Goal: Information Seeking & Learning: Learn about a topic

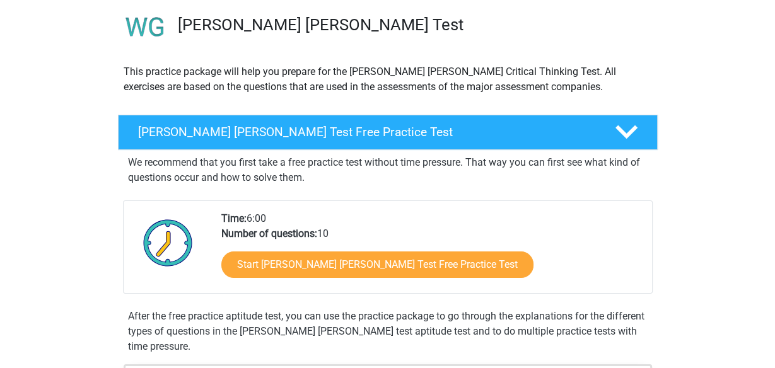
scroll to position [165, 0]
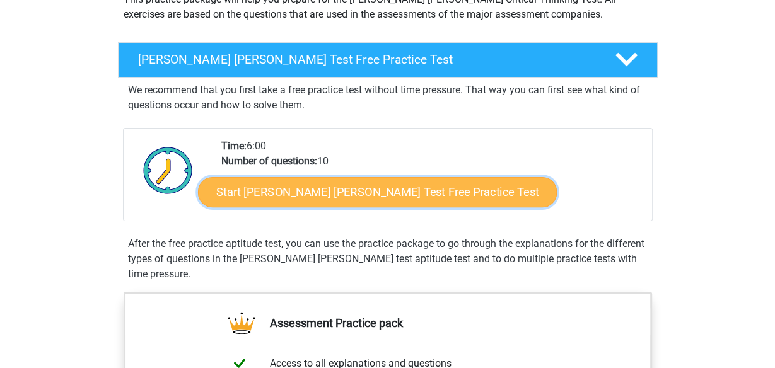
click at [380, 197] on link "Start Watson Glaser Test Free Practice Test" at bounding box center [377, 192] width 359 height 30
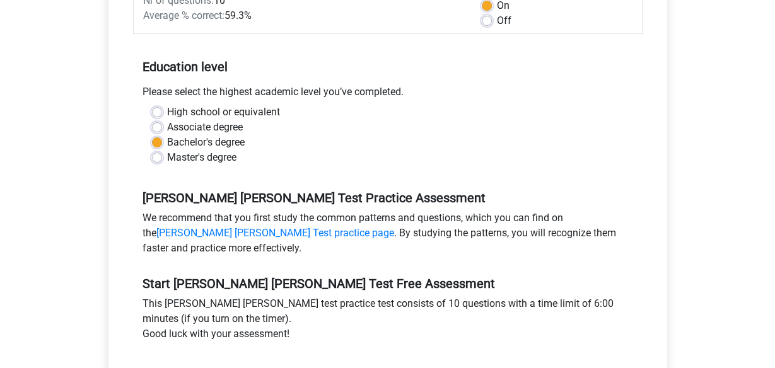
scroll to position [248, 0]
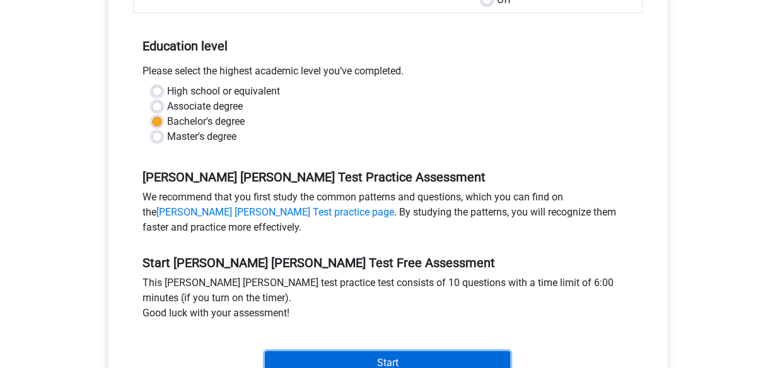
click at [379, 351] on input "Start" at bounding box center [387, 363] width 245 height 24
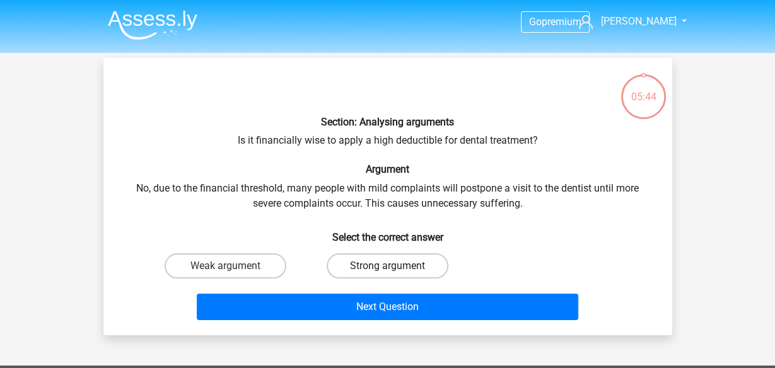
click at [376, 268] on label "Strong argument" at bounding box center [388, 265] width 122 height 25
click at [387, 268] on input "Strong argument" at bounding box center [391, 270] width 8 height 8
radio input "true"
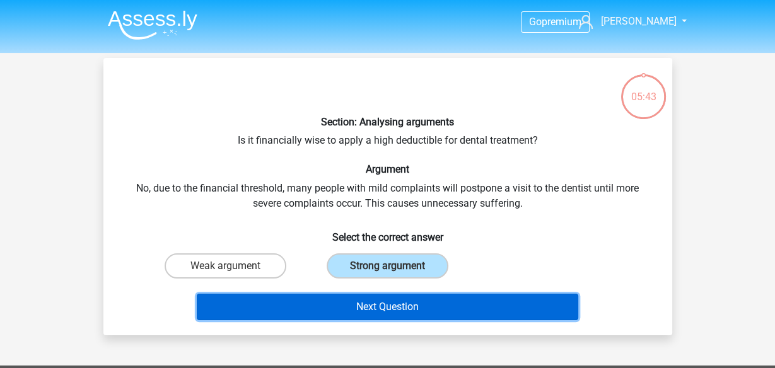
click at [398, 303] on button "Next Question" at bounding box center [387, 307] width 381 height 26
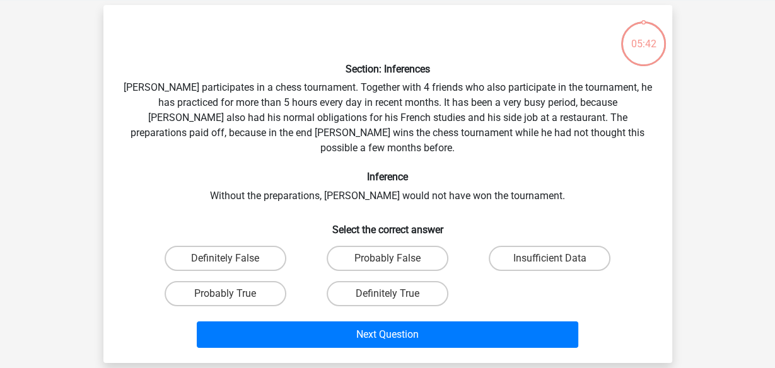
scroll to position [58, 0]
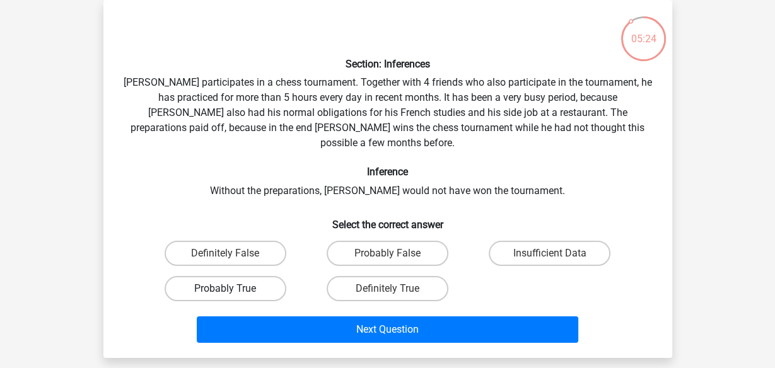
click at [263, 279] on label "Probably True" at bounding box center [226, 288] width 122 height 25
click at [233, 289] on input "Probably True" at bounding box center [229, 293] width 8 height 8
radio input "true"
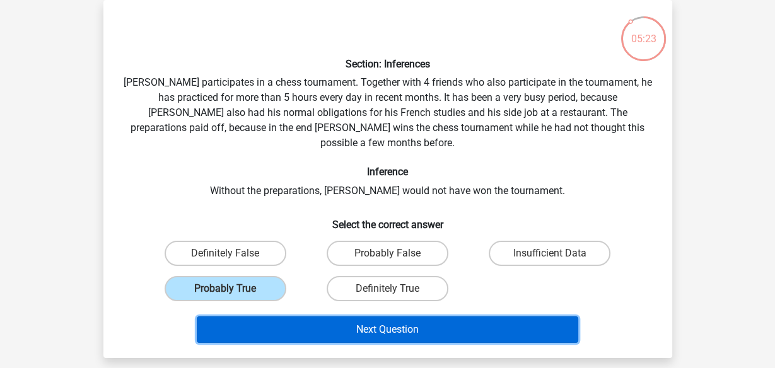
click at [366, 316] on button "Next Question" at bounding box center [387, 329] width 381 height 26
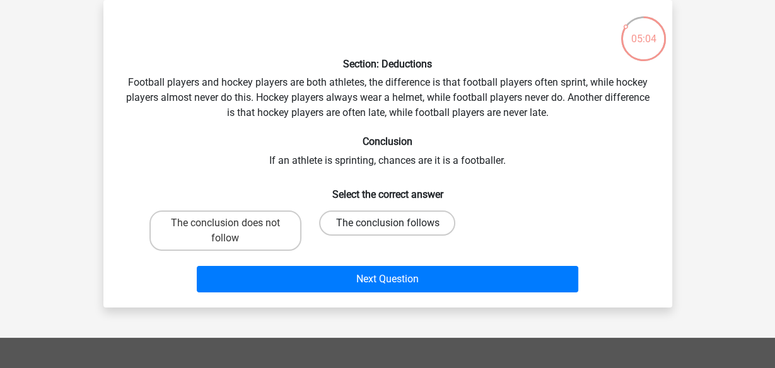
click at [410, 225] on label "The conclusion follows" at bounding box center [387, 223] width 136 height 25
click at [395, 225] on input "The conclusion follows" at bounding box center [391, 227] width 8 height 8
radio input "true"
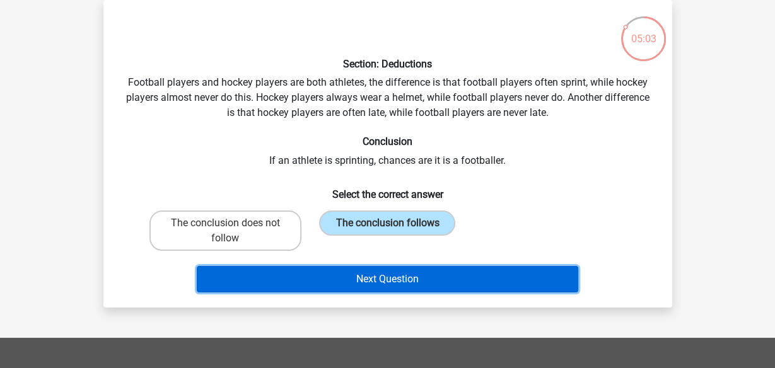
click at [412, 281] on button "Next Question" at bounding box center [387, 279] width 381 height 26
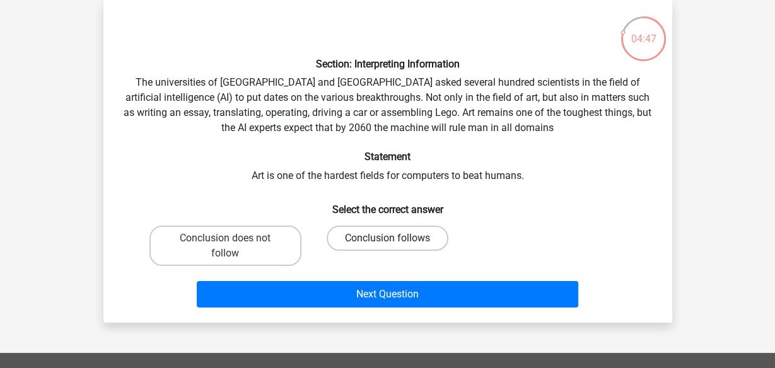
click at [407, 239] on label "Conclusion follows" at bounding box center [388, 238] width 122 height 25
click at [395, 239] on input "Conclusion follows" at bounding box center [391, 242] width 8 height 8
radio input "true"
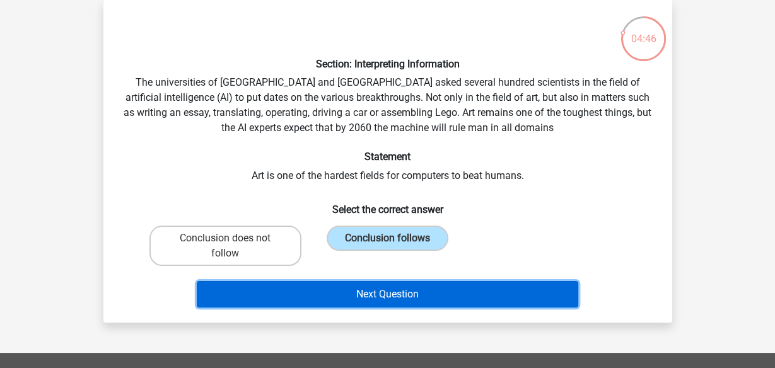
click at [435, 290] on button "Next Question" at bounding box center [387, 294] width 381 height 26
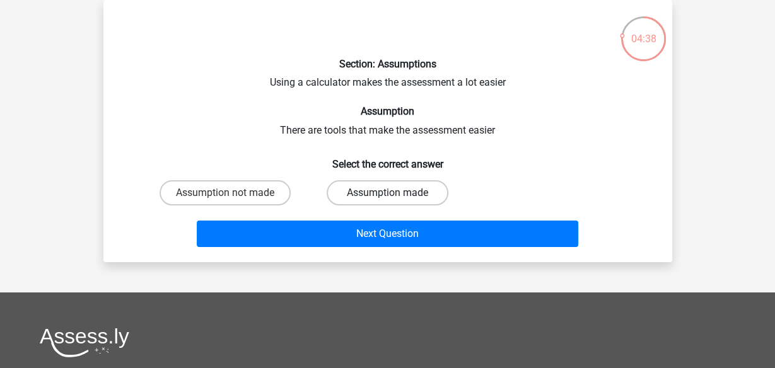
click at [407, 195] on label "Assumption made" at bounding box center [388, 192] width 122 height 25
click at [395, 195] on input "Assumption made" at bounding box center [391, 197] width 8 height 8
radio input "true"
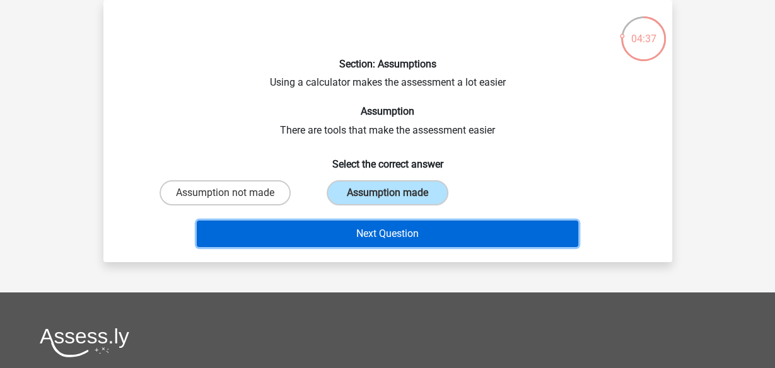
click at [414, 228] on button "Next Question" at bounding box center [387, 234] width 381 height 26
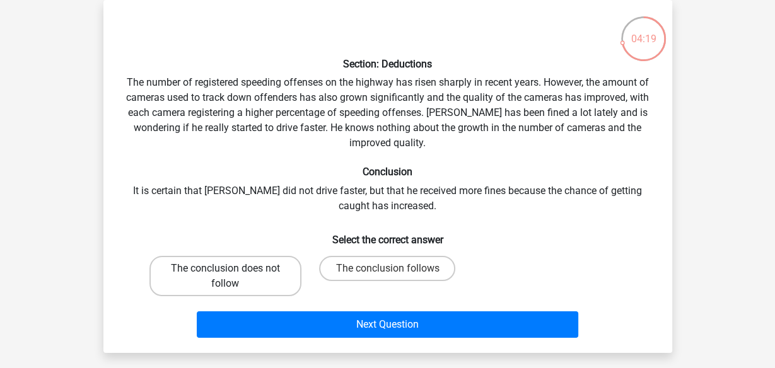
click at [277, 271] on label "The conclusion does not follow" at bounding box center [225, 276] width 152 height 40
click at [233, 271] on input "The conclusion does not follow" at bounding box center [229, 273] width 8 height 8
radio input "true"
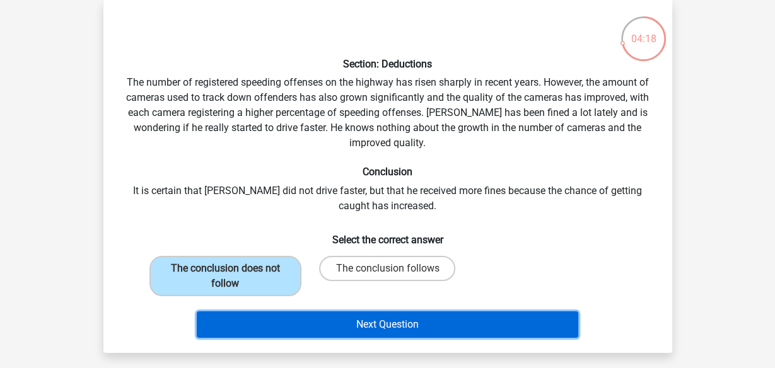
click at [415, 329] on button "Next Question" at bounding box center [387, 324] width 381 height 26
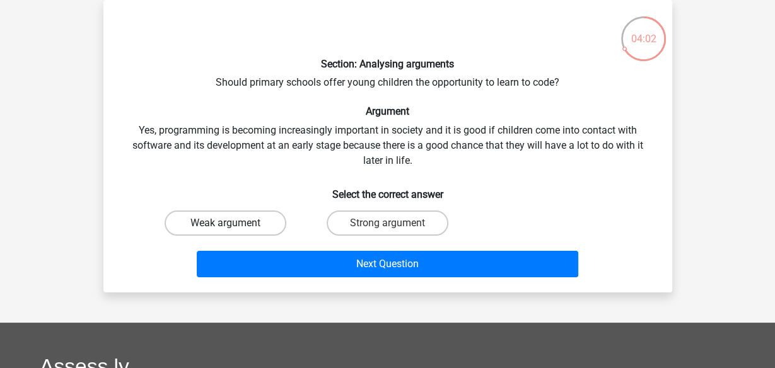
click at [252, 224] on label "Weak argument" at bounding box center [226, 223] width 122 height 25
click at [233, 224] on input "Weak argument" at bounding box center [229, 227] width 8 height 8
radio input "true"
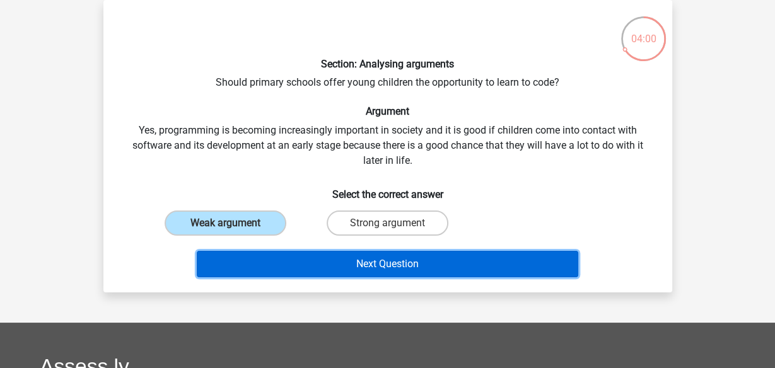
click at [394, 265] on button "Next Question" at bounding box center [387, 264] width 381 height 26
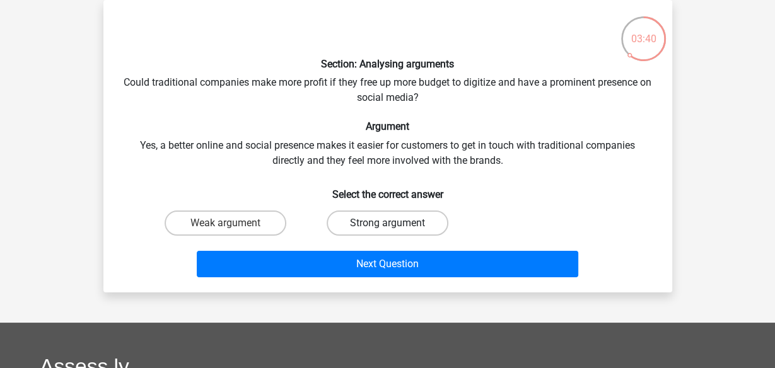
click at [416, 221] on label "Strong argument" at bounding box center [388, 223] width 122 height 25
click at [395, 223] on input "Strong argument" at bounding box center [391, 227] width 8 height 8
radio input "true"
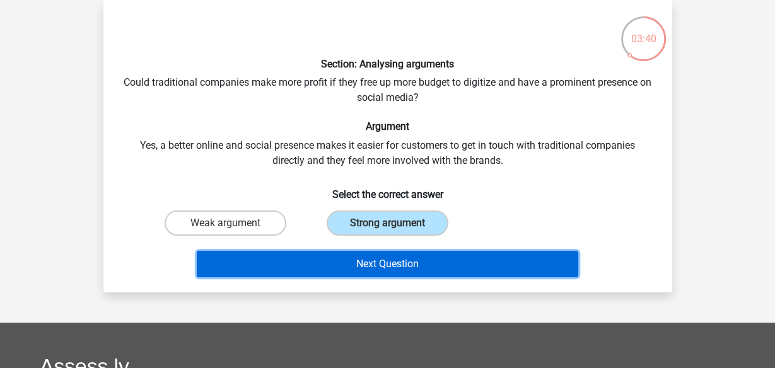
click at [421, 251] on button "Next Question" at bounding box center [387, 264] width 381 height 26
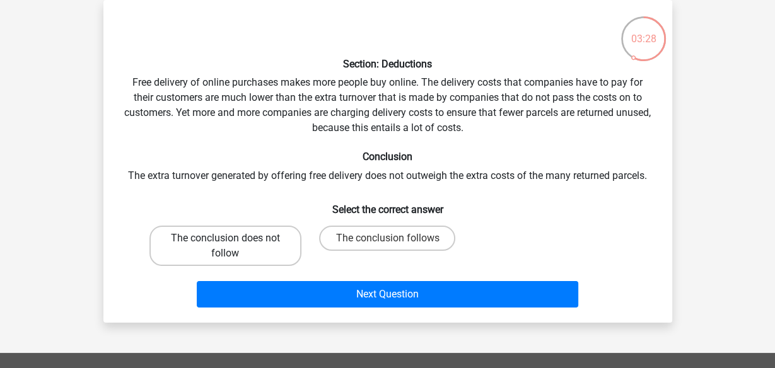
click at [270, 250] on label "The conclusion does not follow" at bounding box center [225, 246] width 152 height 40
click at [233, 247] on input "The conclusion does not follow" at bounding box center [229, 242] width 8 height 8
radio input "true"
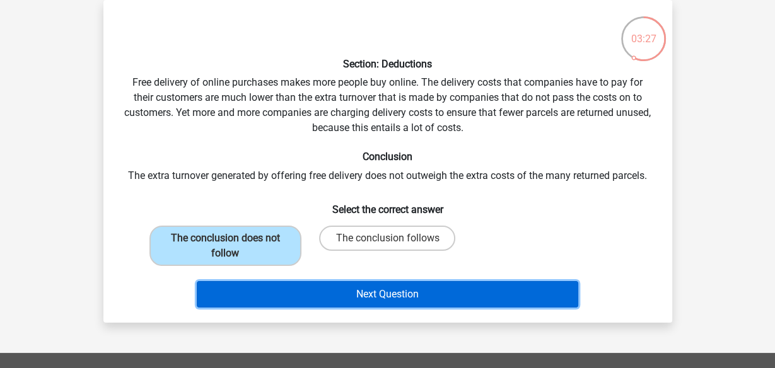
click at [363, 293] on button "Next Question" at bounding box center [387, 294] width 381 height 26
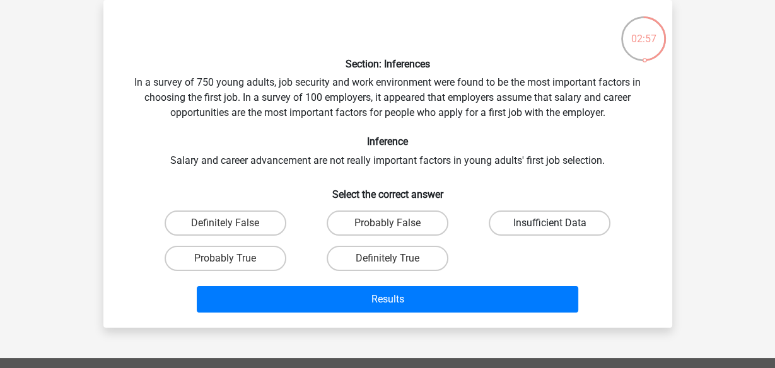
click at [517, 227] on label "Insufficient Data" at bounding box center [550, 223] width 122 height 25
click at [550, 227] on input "Insufficient Data" at bounding box center [554, 227] width 8 height 8
radio input "true"
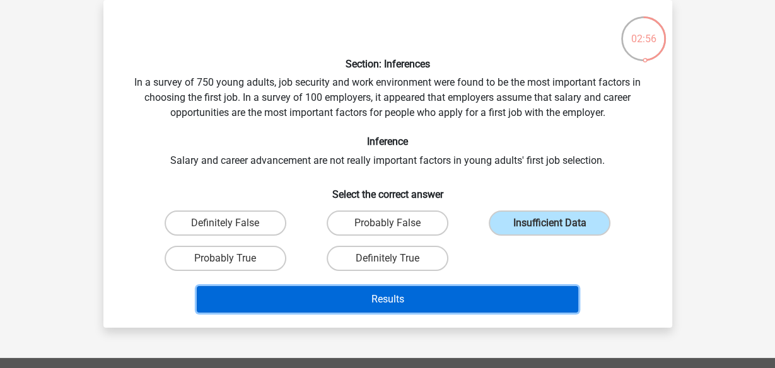
click at [427, 299] on button "Results" at bounding box center [387, 299] width 381 height 26
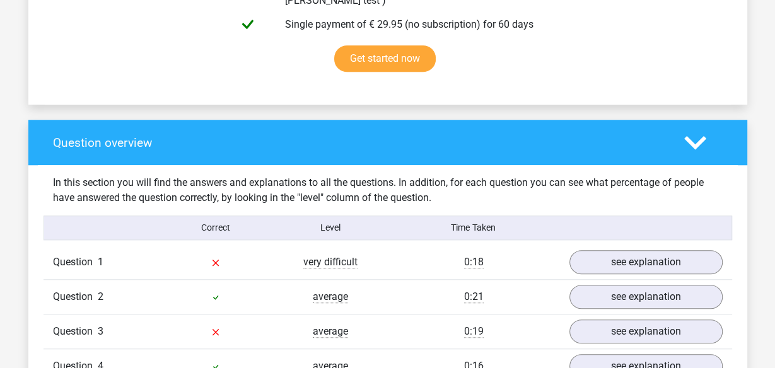
scroll to position [910, 0]
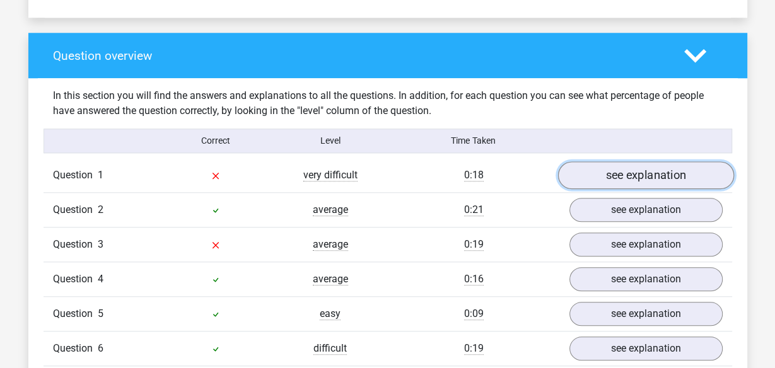
click at [600, 165] on link "see explanation" at bounding box center [645, 175] width 176 height 28
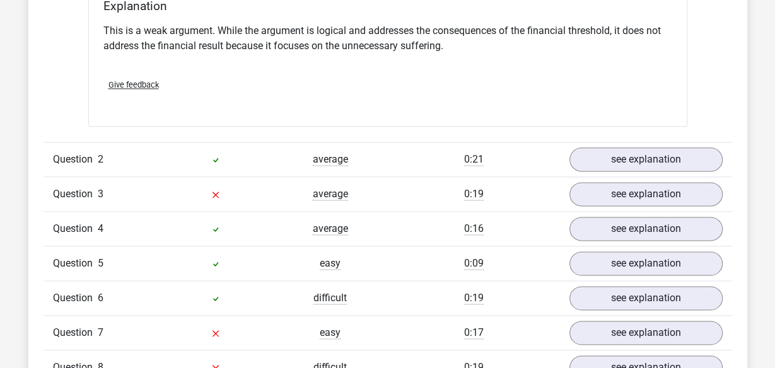
scroll to position [1323, 0]
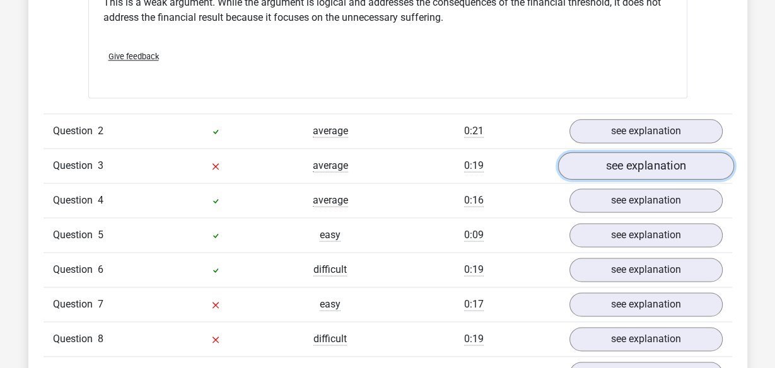
click at [593, 161] on link "see explanation" at bounding box center [645, 166] width 176 height 28
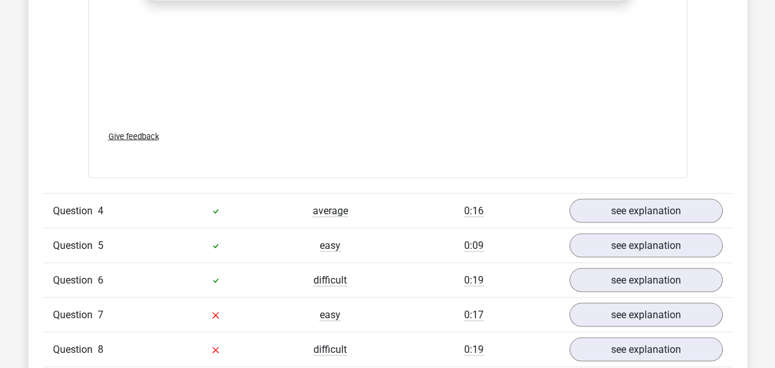
scroll to position [1985, 0]
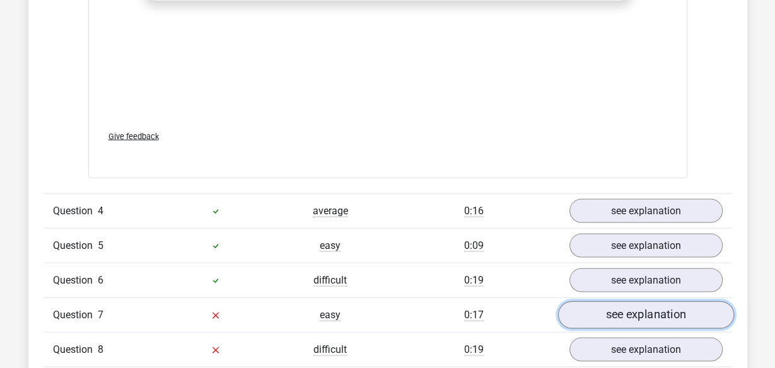
click at [585, 302] on link "see explanation" at bounding box center [645, 316] width 176 height 28
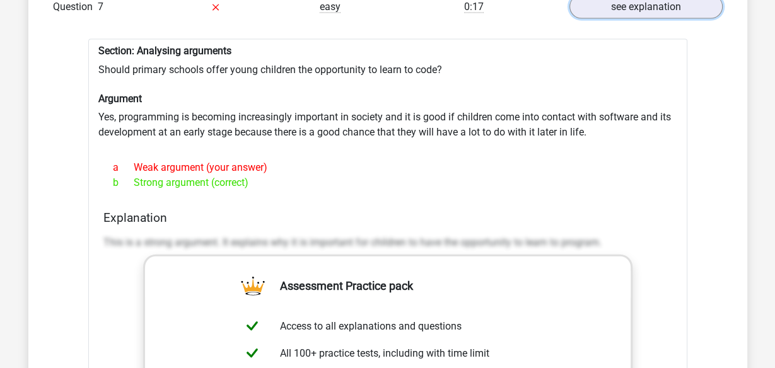
scroll to position [2150, 0]
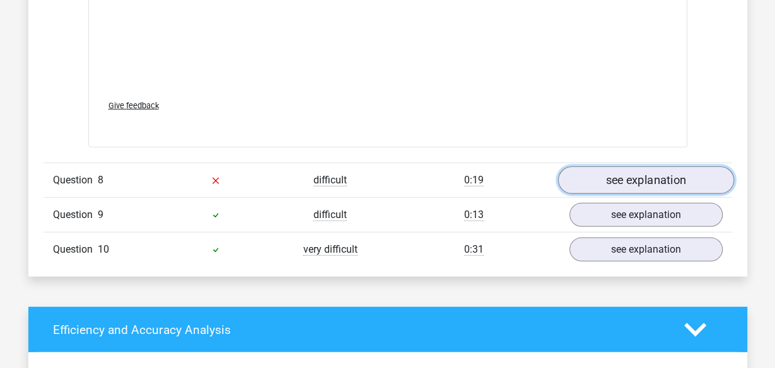
click at [627, 166] on link "see explanation" at bounding box center [645, 180] width 176 height 28
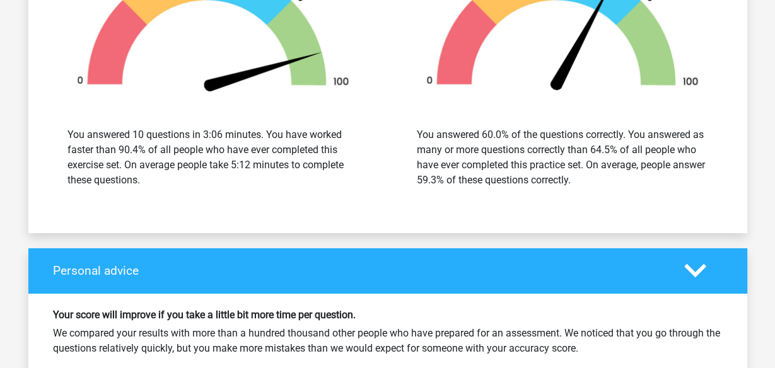
scroll to position [3722, 0]
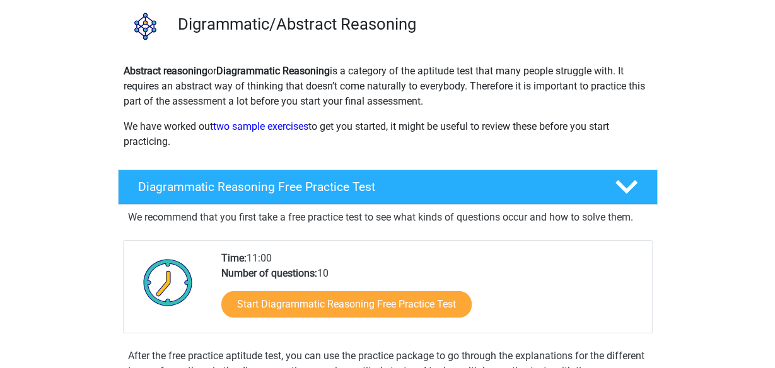
scroll to position [165, 0]
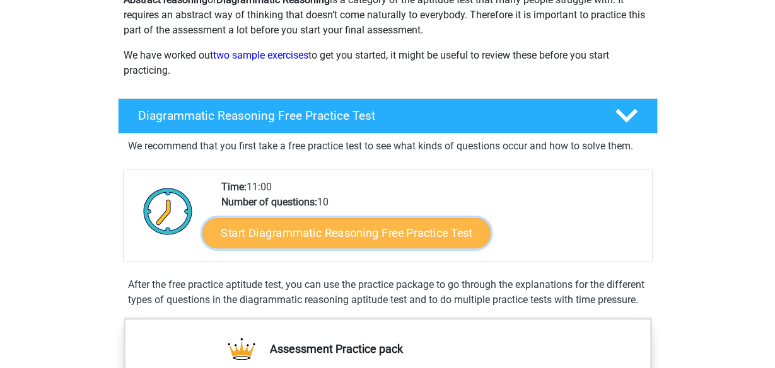
click at [426, 238] on link "Start Diagrammatic Reasoning Free Practice Test" at bounding box center [346, 233] width 288 height 30
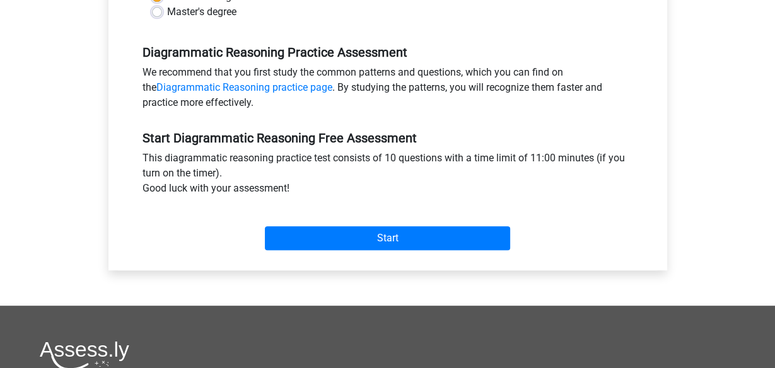
scroll to position [414, 0]
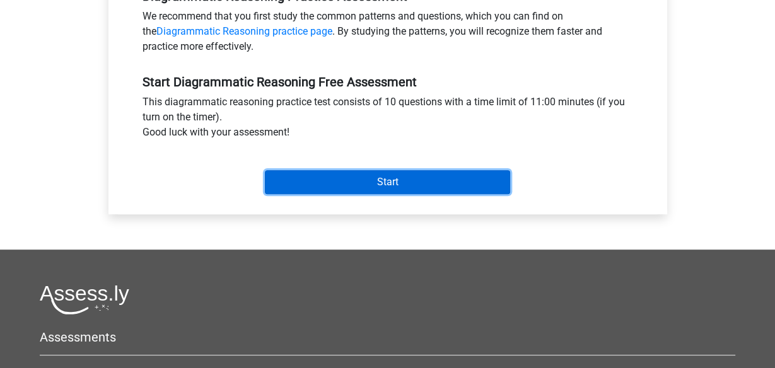
click at [370, 179] on input "Start" at bounding box center [387, 182] width 245 height 24
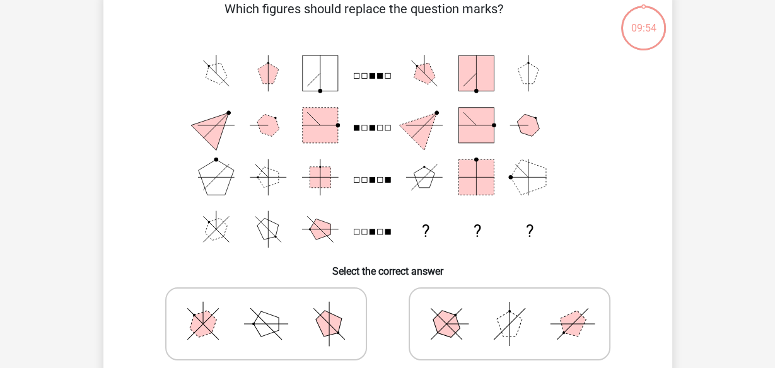
scroll to position [165, 0]
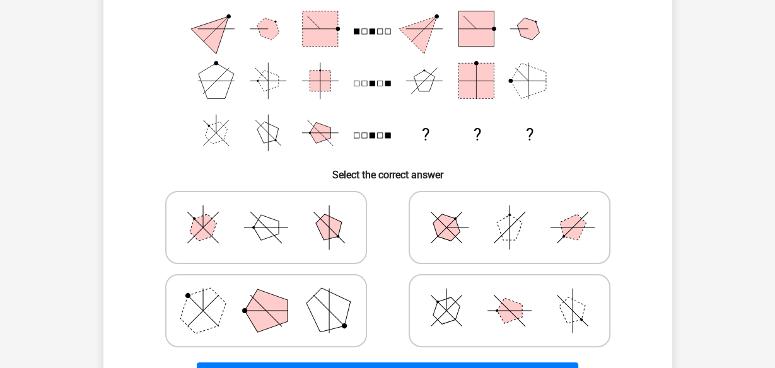
click at [352, 304] on icon at bounding box center [265, 310] width 189 height 63
click at [274, 295] on input "radio" at bounding box center [270, 291] width 8 height 8
radio input "true"
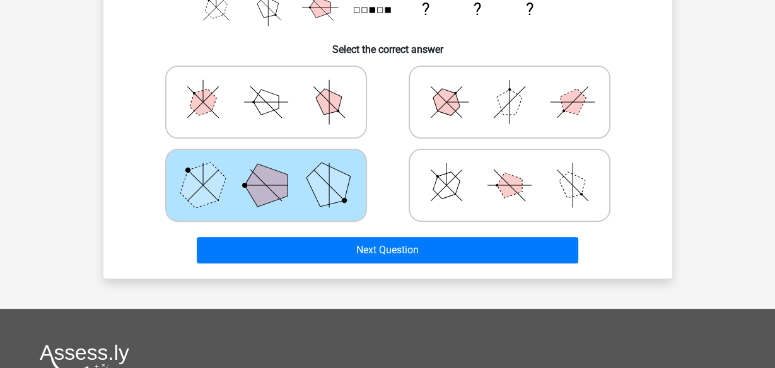
scroll to position [330, 0]
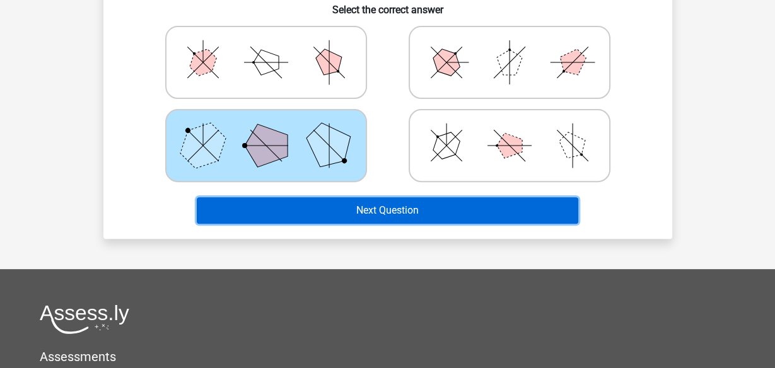
click at [433, 213] on button "Next Question" at bounding box center [387, 210] width 381 height 26
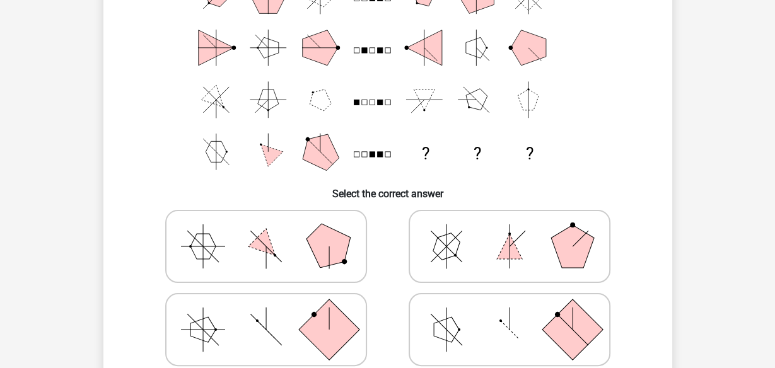
scroll to position [165, 0]
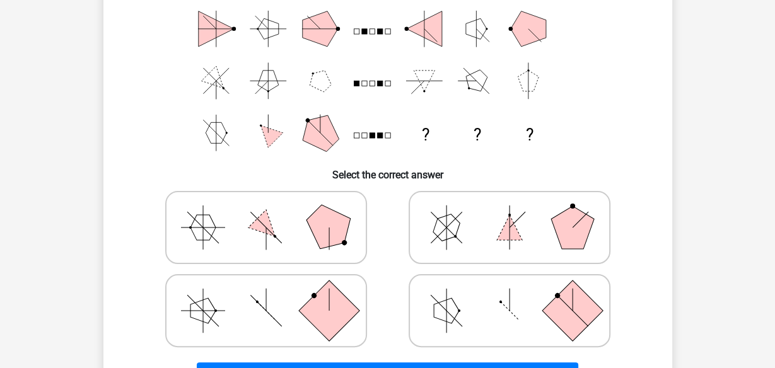
click at [337, 233] on polygon at bounding box center [328, 227] width 61 height 61
click at [274, 212] on input "radio" at bounding box center [270, 208] width 8 height 8
radio input "true"
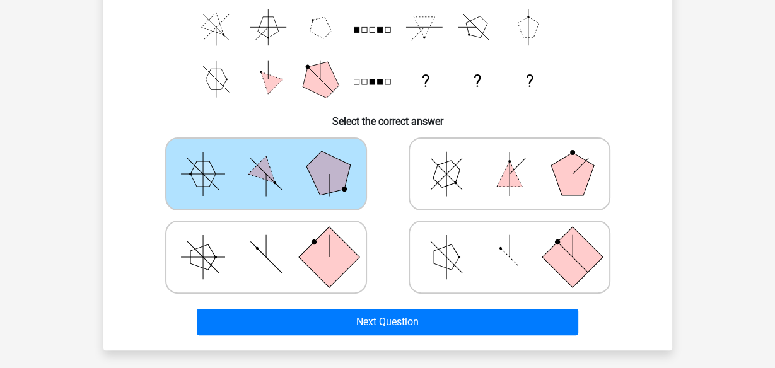
scroll to position [248, 0]
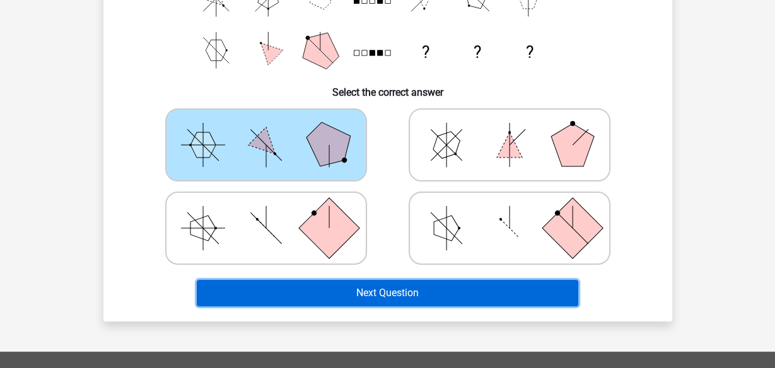
click at [438, 298] on button "Next Question" at bounding box center [387, 293] width 381 height 26
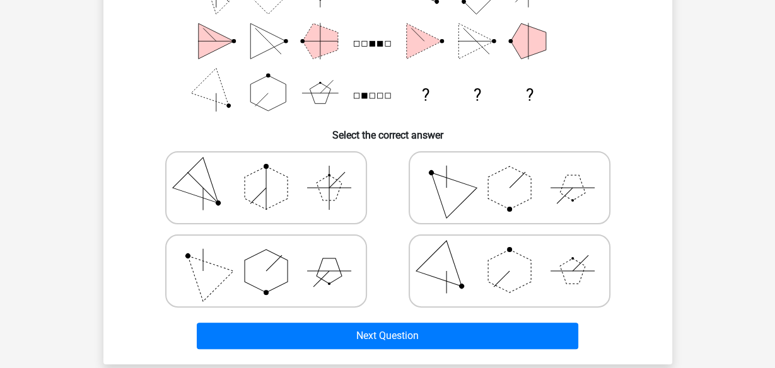
scroll to position [223, 0]
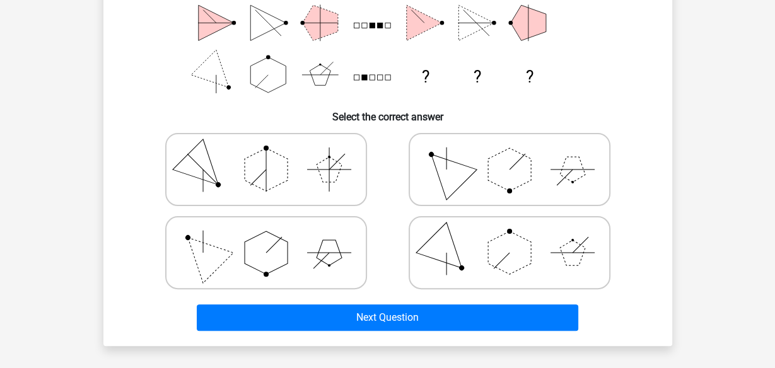
click at [340, 245] on icon at bounding box center [265, 252] width 189 height 63
click at [274, 237] on input "radio" at bounding box center [270, 233] width 8 height 8
radio input "true"
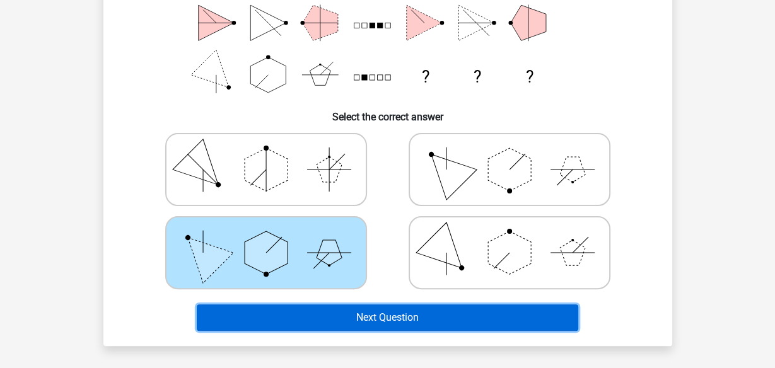
click at [434, 323] on button "Next Question" at bounding box center [387, 318] width 381 height 26
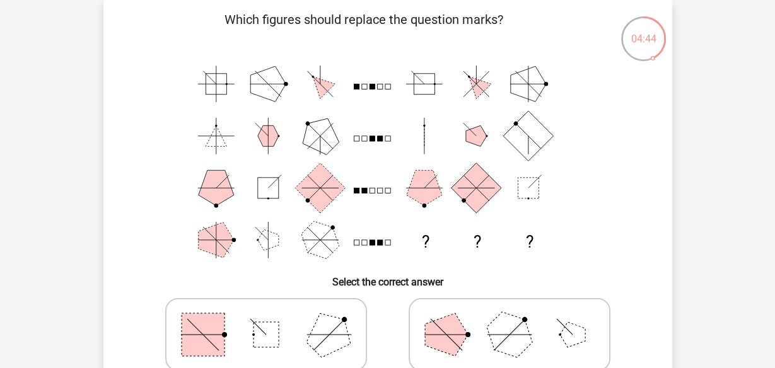
scroll to position [141, 0]
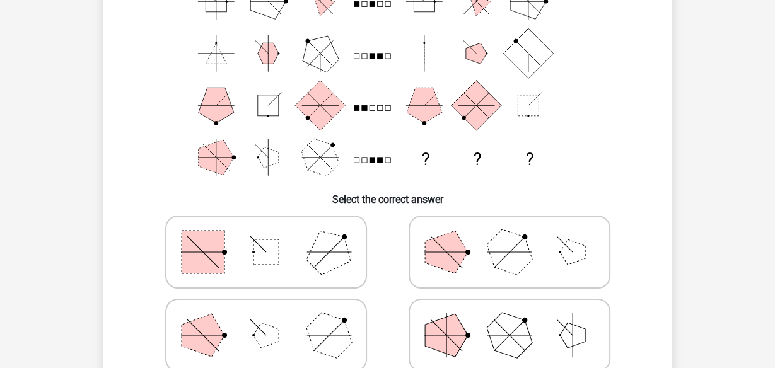
click at [484, 330] on icon at bounding box center [509, 335] width 189 height 63
click at [509, 320] on input "radio" at bounding box center [513, 315] width 8 height 8
radio input "true"
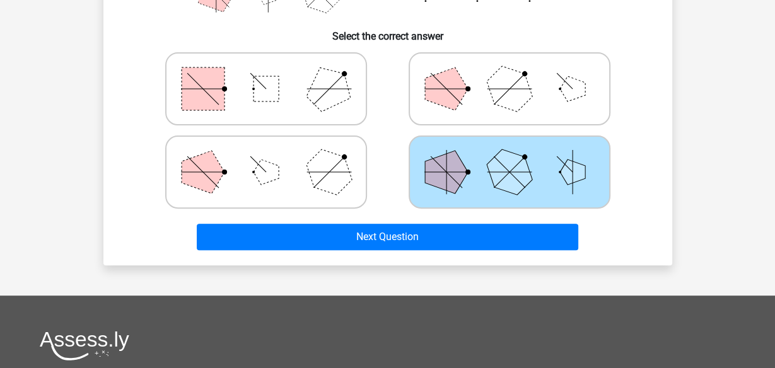
scroll to position [306, 0]
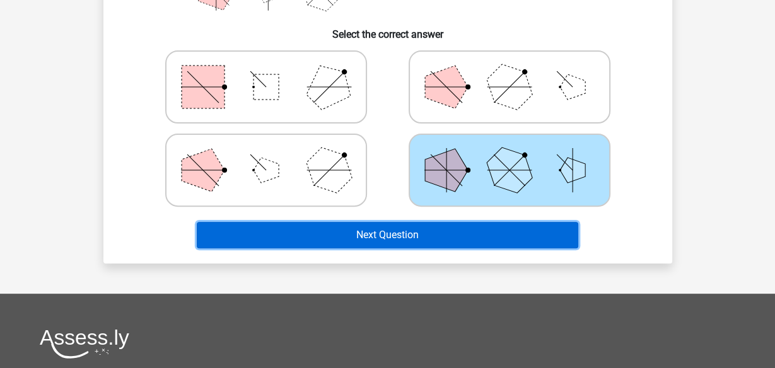
click at [488, 246] on button "Next Question" at bounding box center [387, 235] width 381 height 26
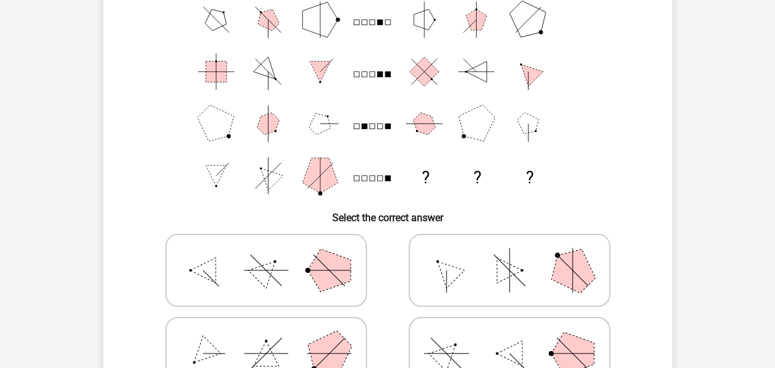
scroll to position [141, 0]
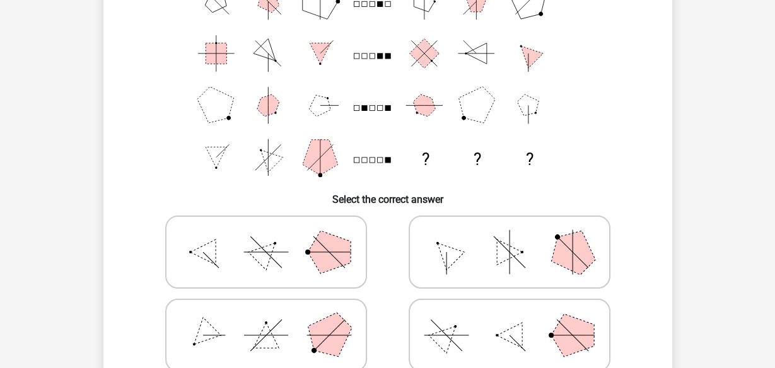
click at [287, 247] on icon at bounding box center [265, 252] width 189 height 63
click at [274, 236] on input "radio" at bounding box center [270, 232] width 8 height 8
radio input "true"
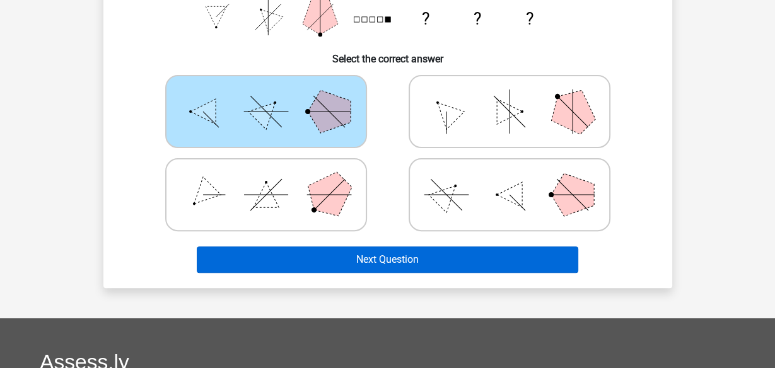
scroll to position [306, 0]
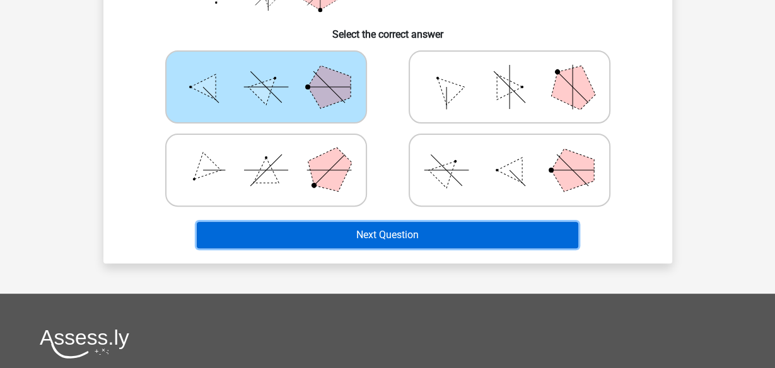
click at [427, 236] on button "Next Question" at bounding box center [387, 235] width 381 height 26
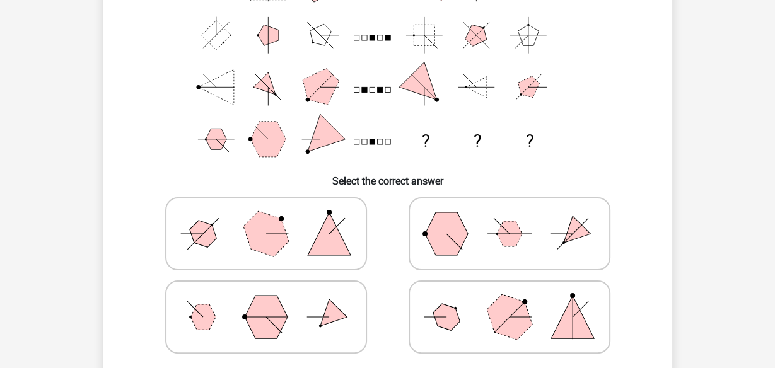
scroll to position [141, 0]
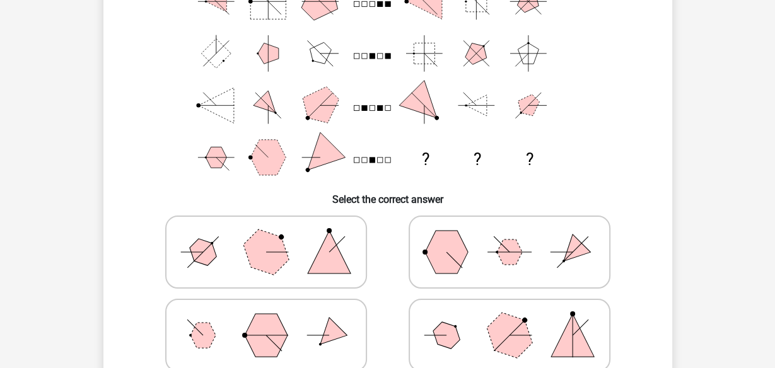
click at [286, 241] on icon at bounding box center [265, 252] width 189 height 63
click at [274, 236] on input "radio" at bounding box center [270, 232] width 8 height 8
radio input "true"
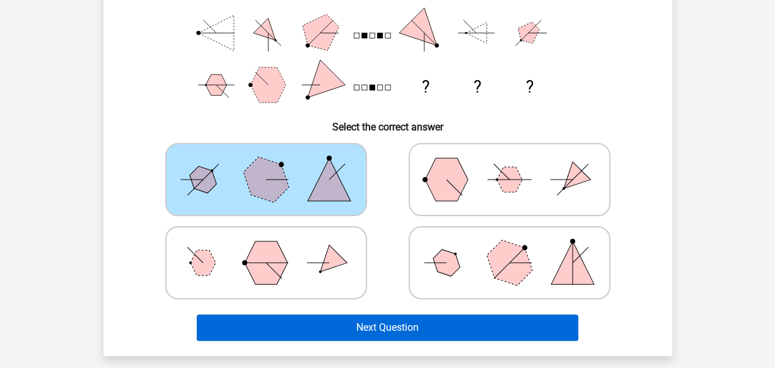
scroll to position [306, 0]
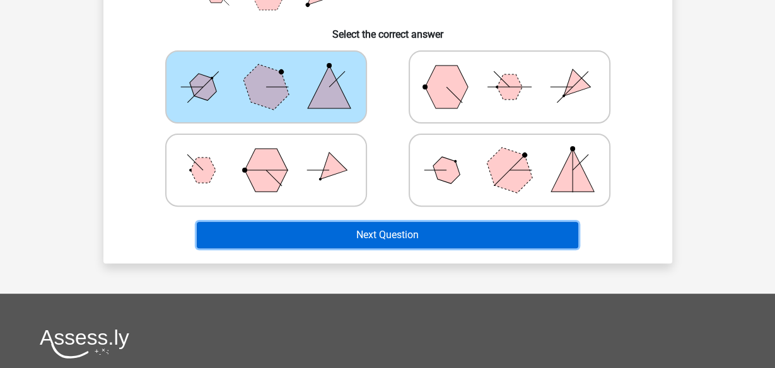
click at [380, 229] on button "Next Question" at bounding box center [387, 235] width 381 height 26
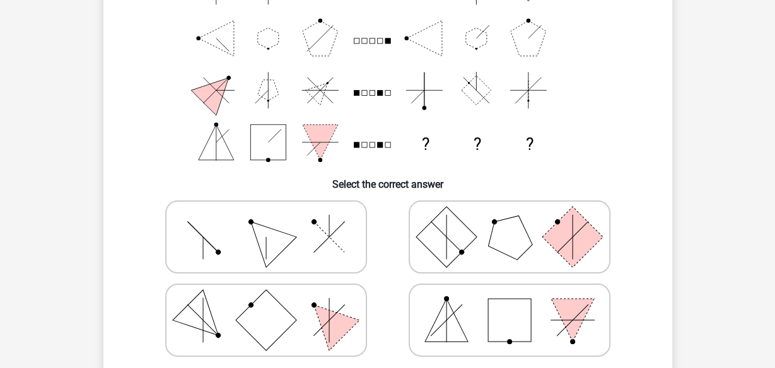
scroll to position [165, 0]
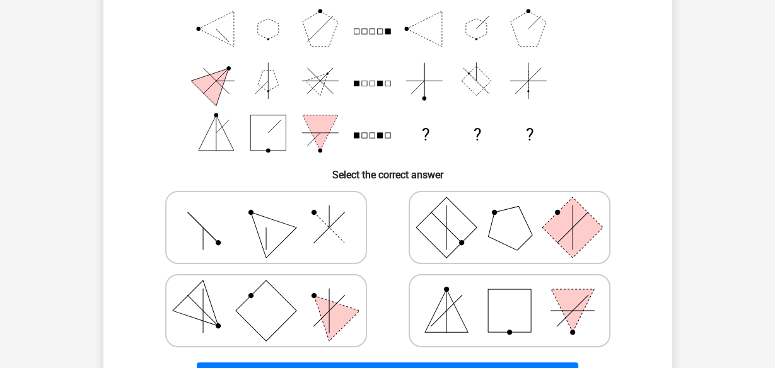
click at [272, 236] on polygon at bounding box center [265, 227] width 61 height 61
click at [272, 212] on input "radio" at bounding box center [270, 208] width 8 height 8
radio input "true"
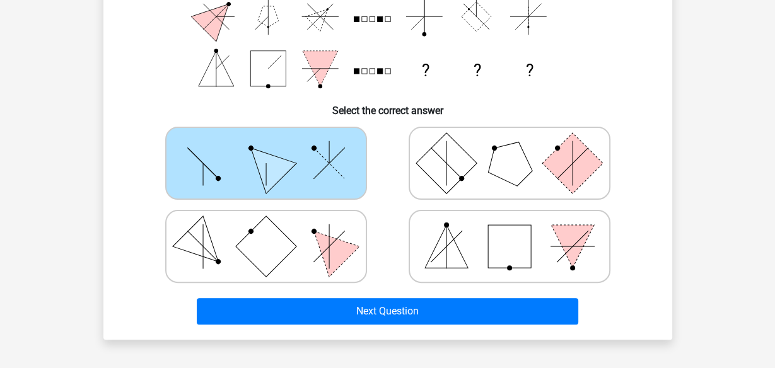
scroll to position [248, 0]
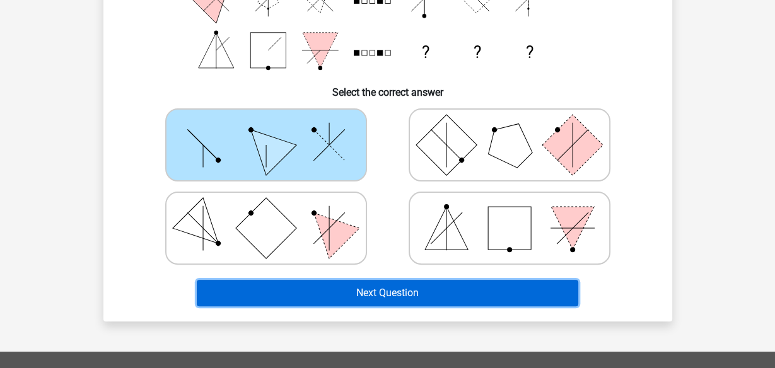
click at [388, 286] on button "Next Question" at bounding box center [387, 293] width 381 height 26
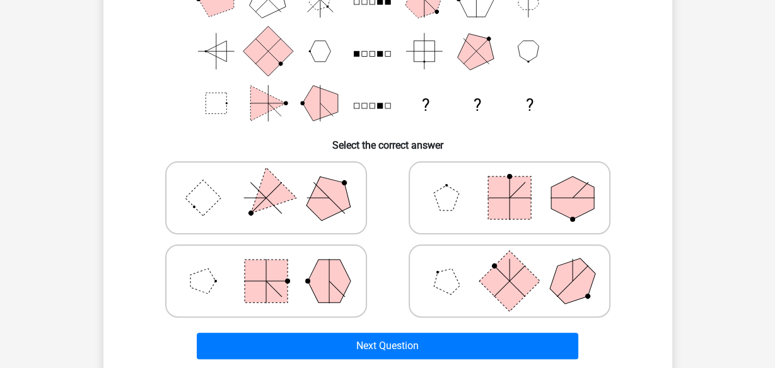
scroll to position [165, 0]
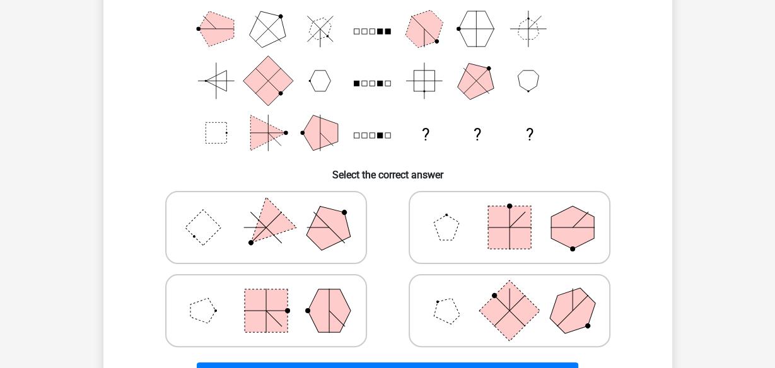
click at [464, 240] on icon at bounding box center [509, 227] width 189 height 63
click at [509, 212] on input "radio" at bounding box center [513, 208] width 8 height 8
radio input "true"
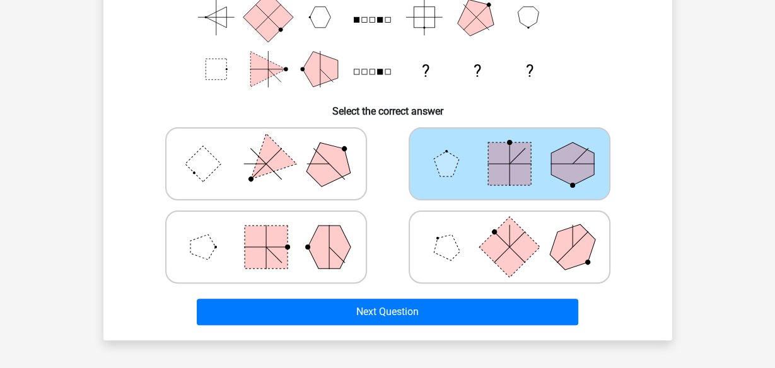
scroll to position [248, 0]
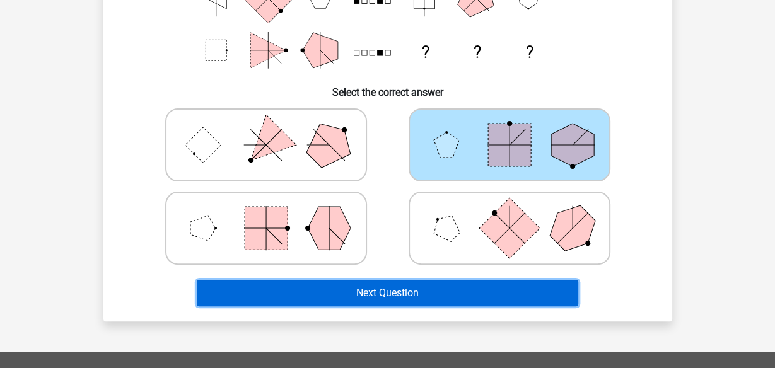
click at [447, 291] on button "Next Question" at bounding box center [387, 293] width 381 height 26
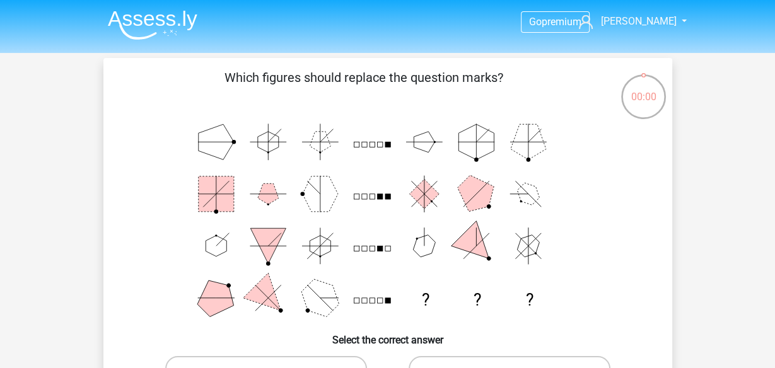
scroll to position [83, 0]
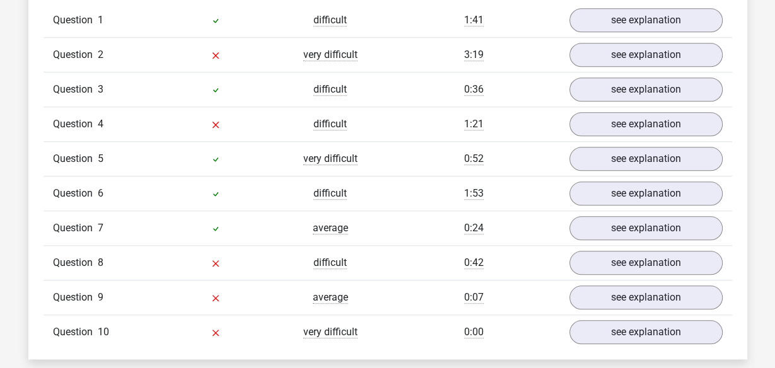
scroll to position [1075, 0]
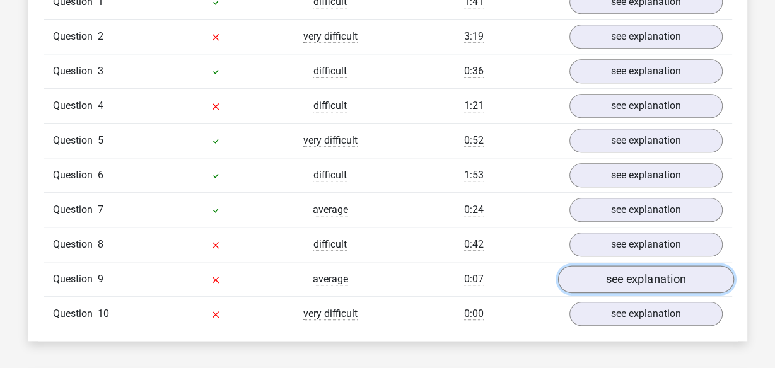
click at [636, 265] on link "see explanation" at bounding box center [645, 279] width 176 height 28
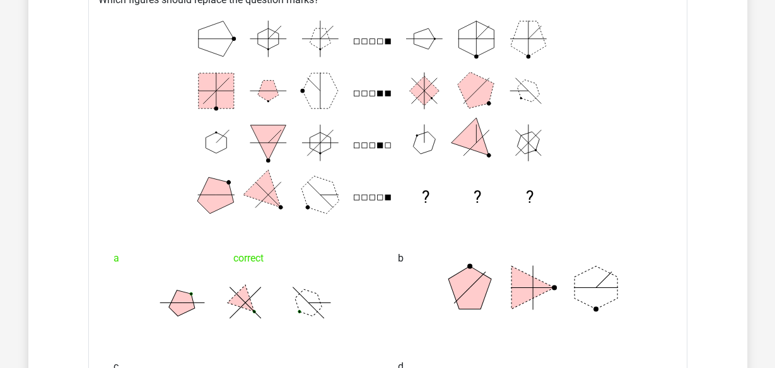
scroll to position [1406, 0]
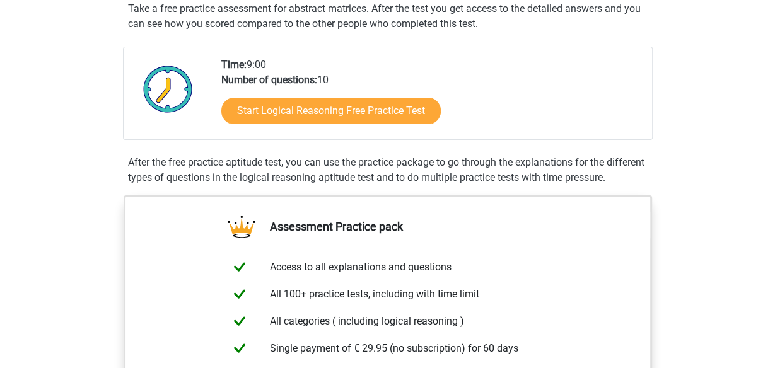
scroll to position [248, 0]
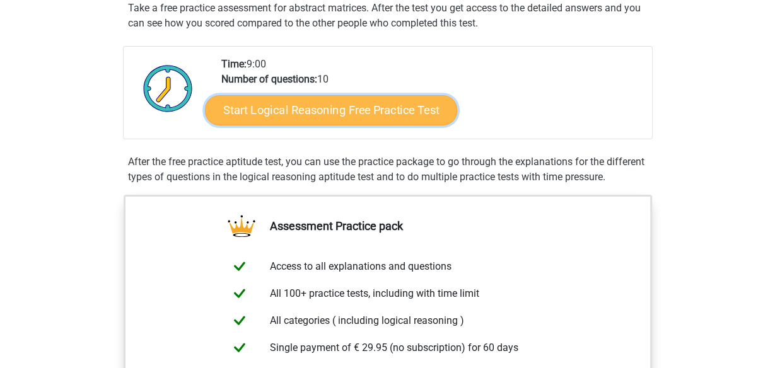
click at [360, 110] on link "Start Logical Reasoning Free Practice Test" at bounding box center [331, 110] width 252 height 30
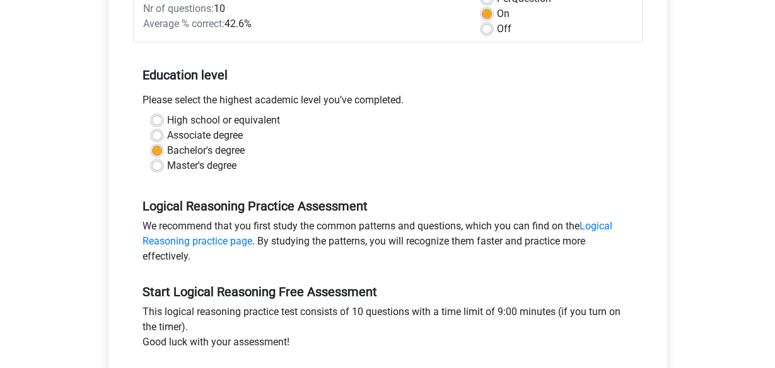
scroll to position [330, 0]
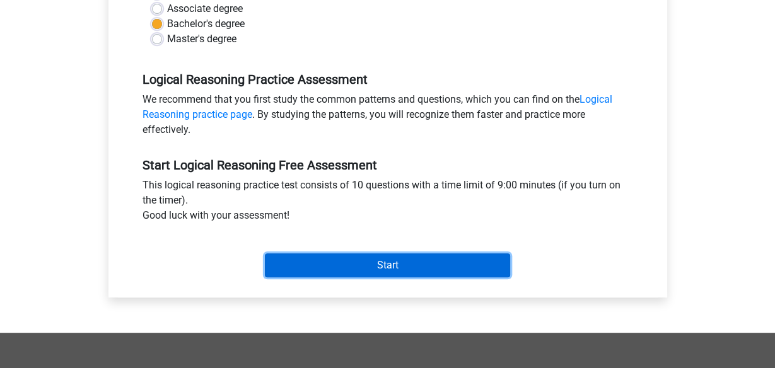
click at [450, 269] on input "Start" at bounding box center [387, 265] width 245 height 24
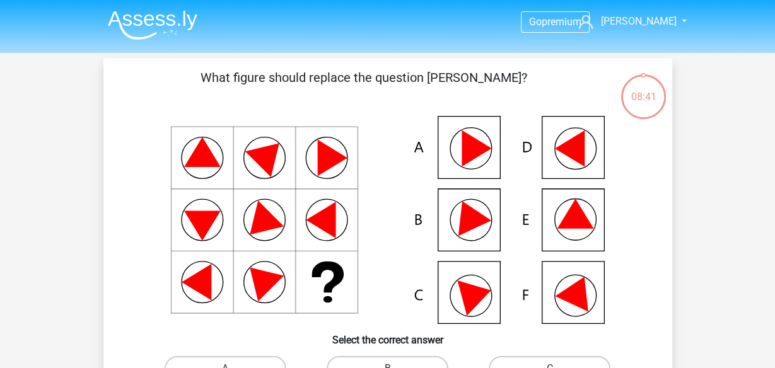
click at [584, 301] on icon at bounding box center [577, 290] width 45 height 42
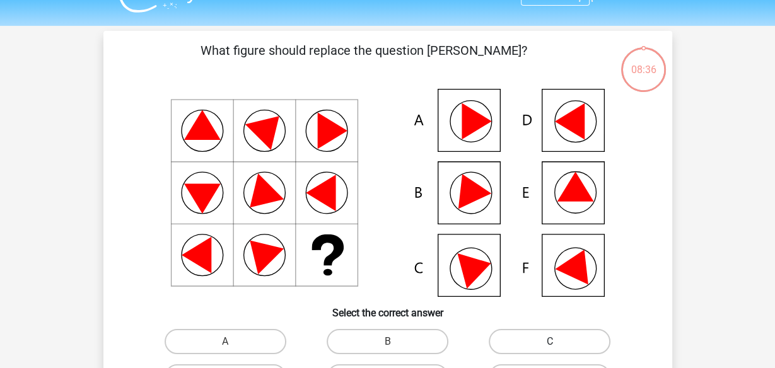
scroll to position [83, 0]
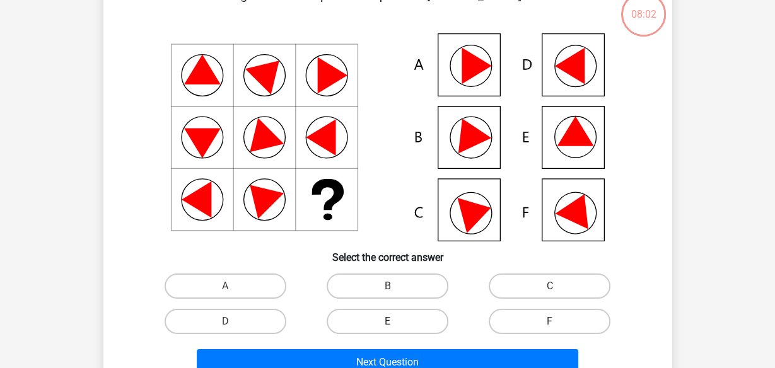
click at [403, 323] on label "E" at bounding box center [388, 321] width 122 height 25
click at [395, 323] on input "E" at bounding box center [391, 326] width 8 height 8
radio input "true"
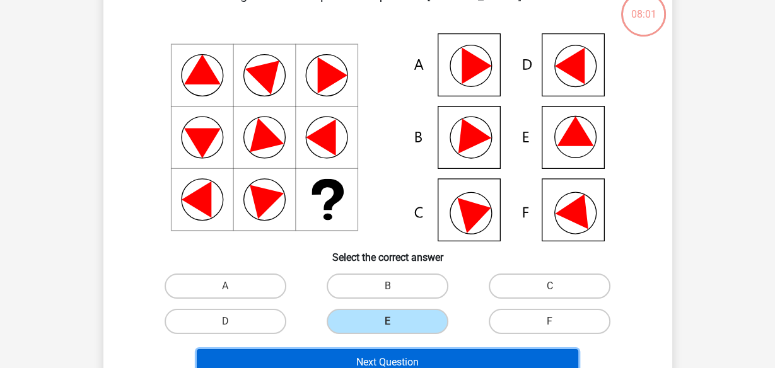
click at [415, 356] on button "Next Question" at bounding box center [387, 362] width 381 height 26
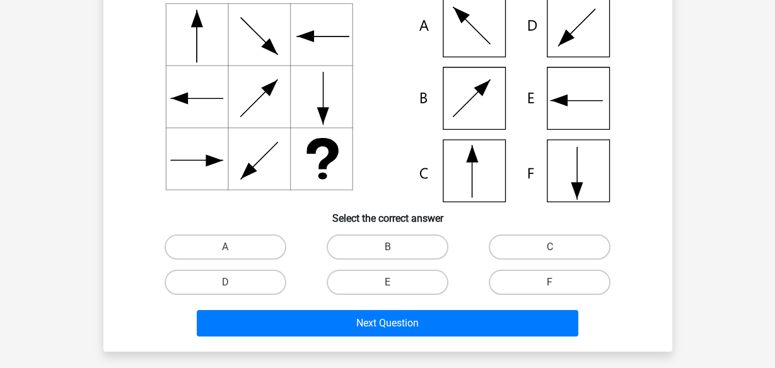
scroll to position [141, 0]
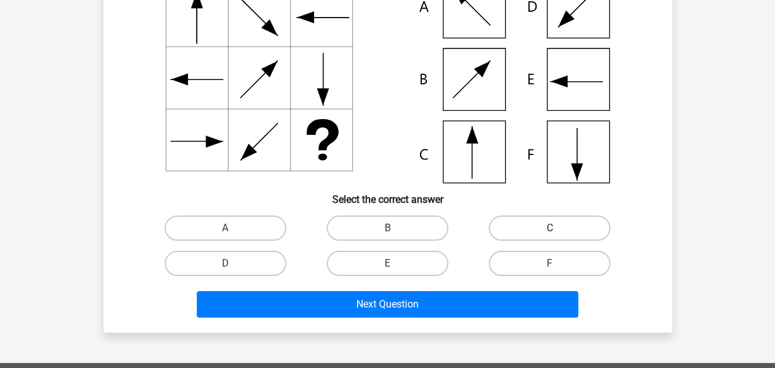
click at [531, 234] on label "C" at bounding box center [550, 228] width 122 height 25
click at [550, 234] on input "C" at bounding box center [554, 232] width 8 height 8
radio input "true"
click at [489, 318] on div "Next Question" at bounding box center [387, 307] width 487 height 32
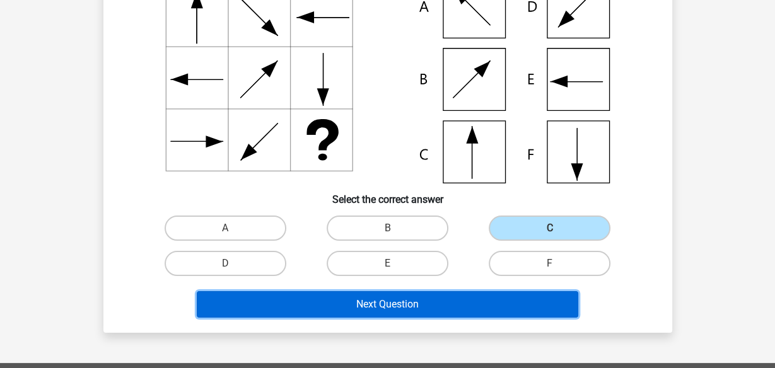
click at [478, 306] on button "Next Question" at bounding box center [387, 304] width 381 height 26
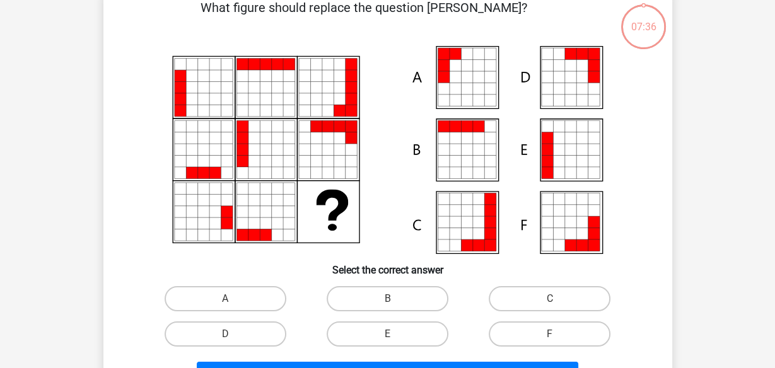
scroll to position [58, 0]
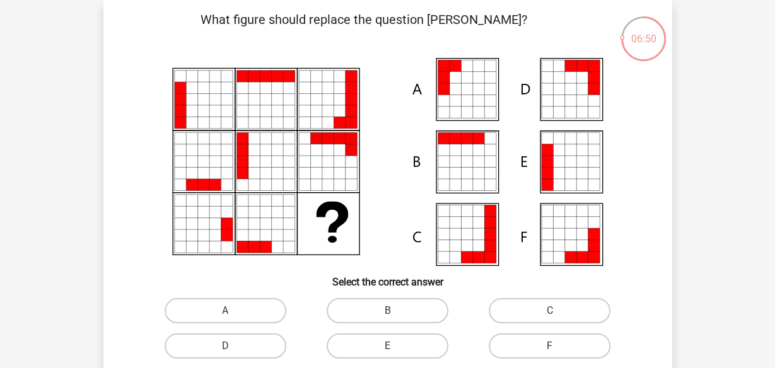
click at [560, 182] on icon at bounding box center [558, 184] width 11 height 11
click at [404, 344] on label "E" at bounding box center [388, 346] width 122 height 25
click at [395, 346] on input "E" at bounding box center [391, 350] width 8 height 8
radio input "true"
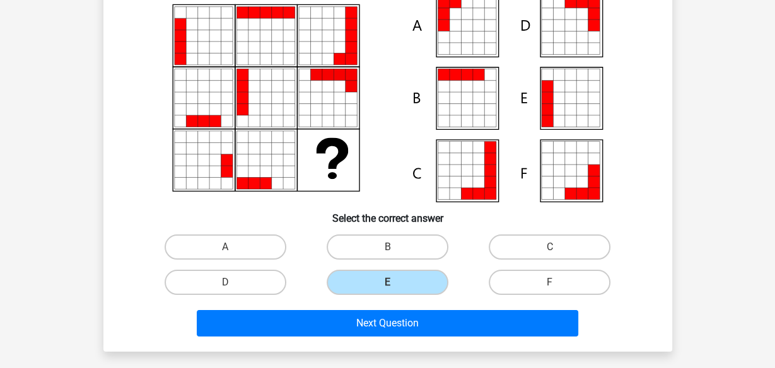
scroll to position [141, 0]
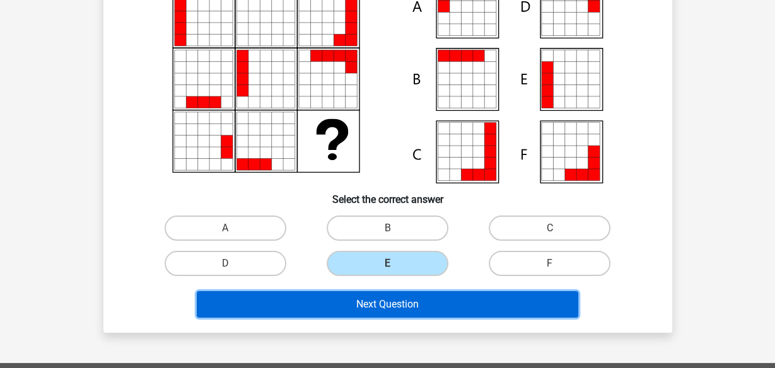
click at [474, 299] on button "Next Question" at bounding box center [387, 304] width 381 height 26
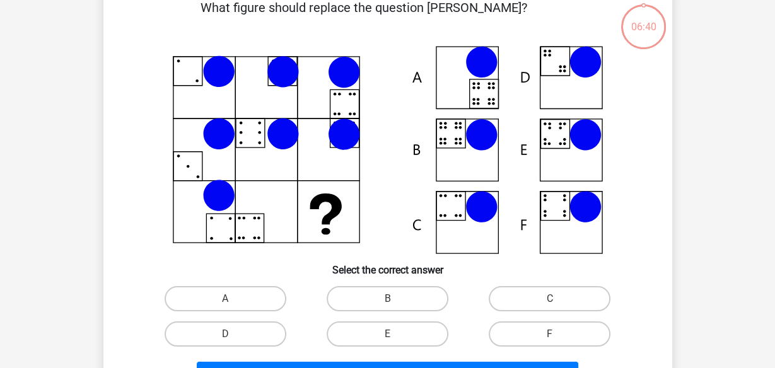
scroll to position [58, 0]
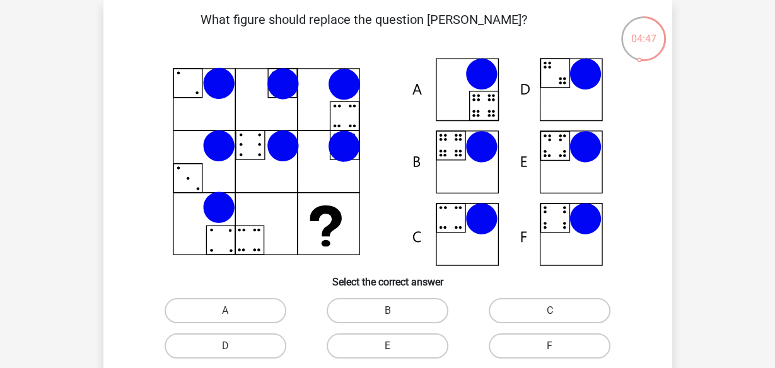
click at [414, 352] on label "E" at bounding box center [388, 346] width 122 height 25
click at [395, 352] on input "E" at bounding box center [391, 350] width 8 height 8
radio input "true"
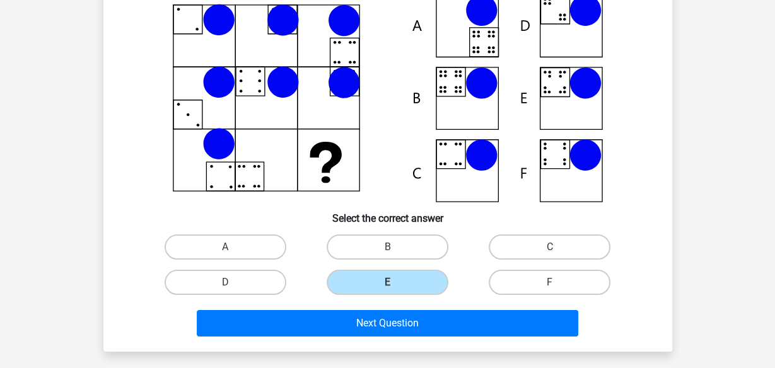
scroll to position [141, 0]
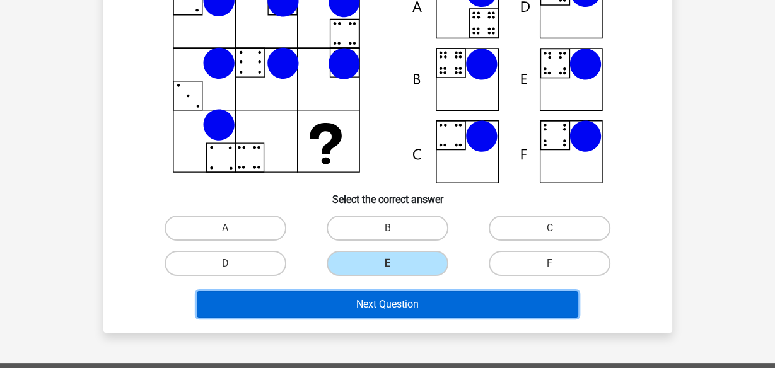
click at [446, 310] on button "Next Question" at bounding box center [387, 304] width 381 height 26
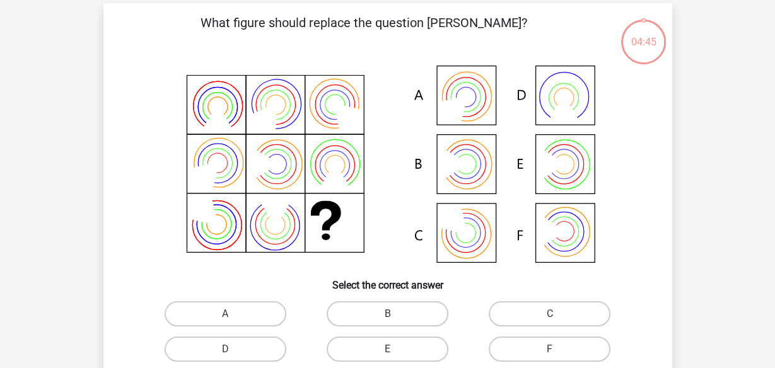
scroll to position [58, 0]
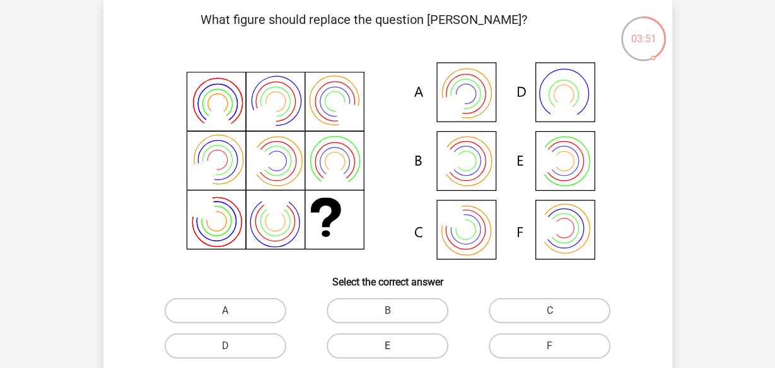
click at [381, 354] on label "E" at bounding box center [388, 346] width 122 height 25
click at [387, 354] on input "E" at bounding box center [391, 350] width 8 height 8
radio input "true"
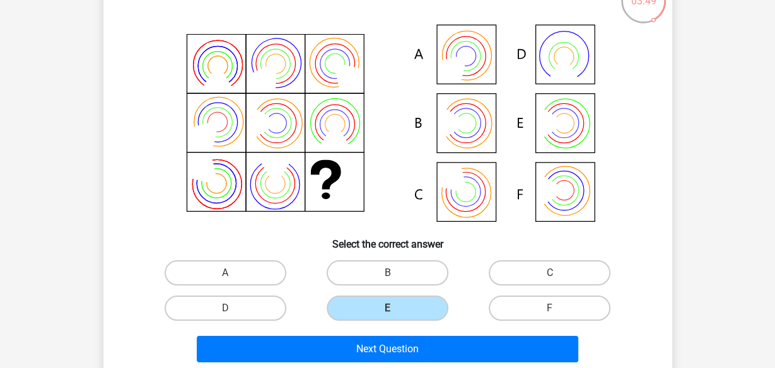
scroll to position [141, 0]
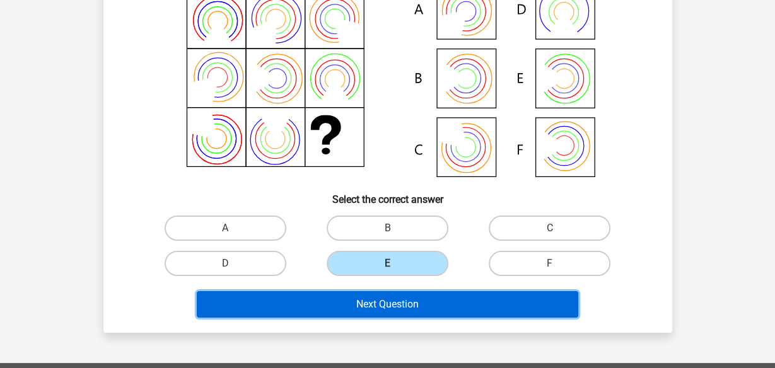
click at [496, 303] on button "Next Question" at bounding box center [387, 304] width 381 height 26
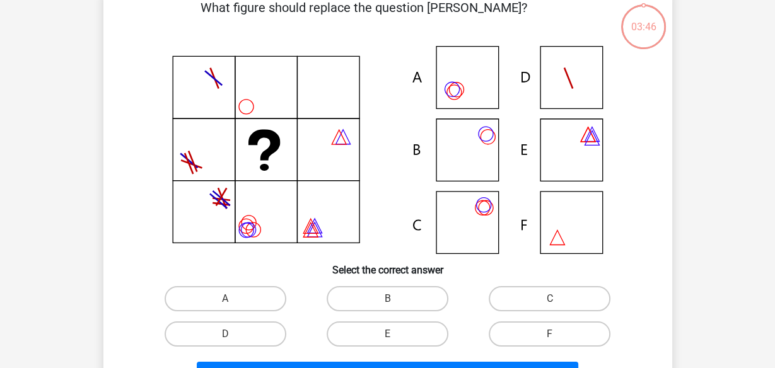
scroll to position [58, 0]
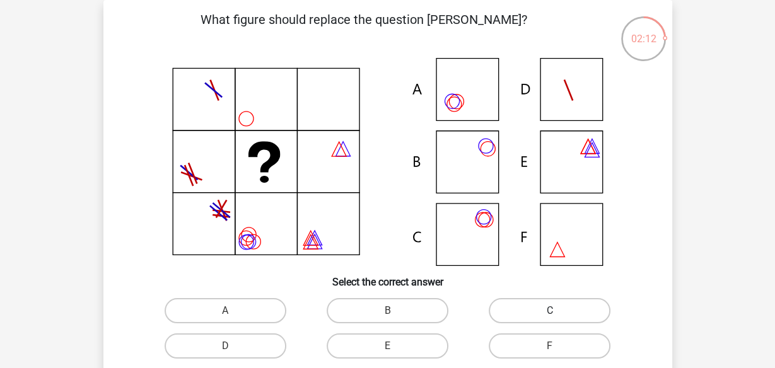
click at [533, 310] on label "C" at bounding box center [550, 310] width 122 height 25
click at [550, 311] on input "C" at bounding box center [554, 315] width 8 height 8
radio input "true"
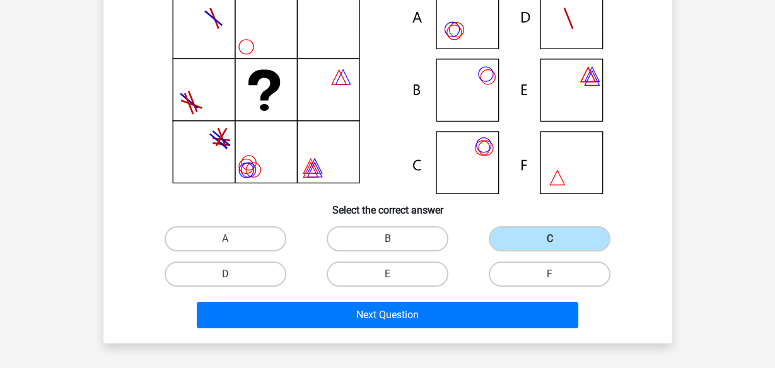
scroll to position [223, 0]
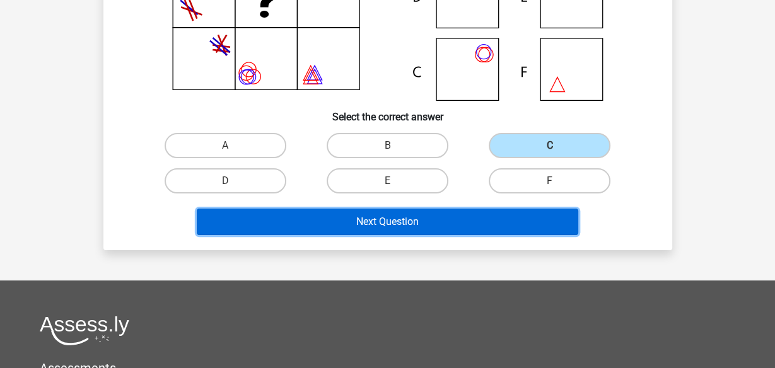
click at [441, 231] on button "Next Question" at bounding box center [387, 222] width 381 height 26
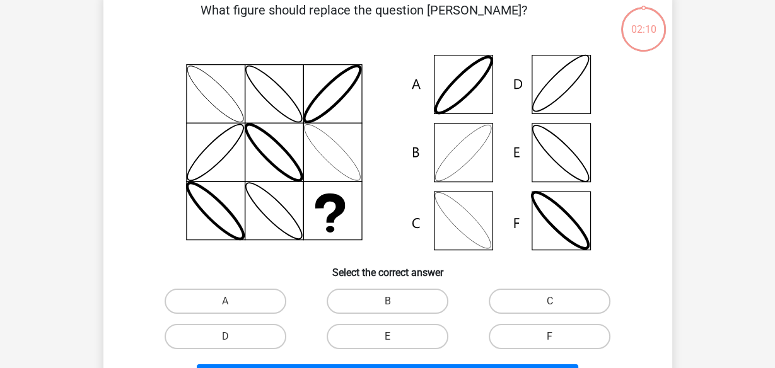
scroll to position [58, 0]
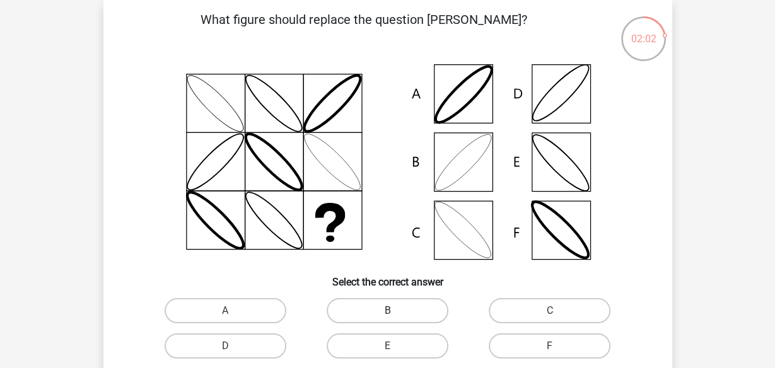
click at [401, 313] on label "B" at bounding box center [388, 310] width 122 height 25
click at [395, 313] on input "B" at bounding box center [391, 315] width 8 height 8
radio input "true"
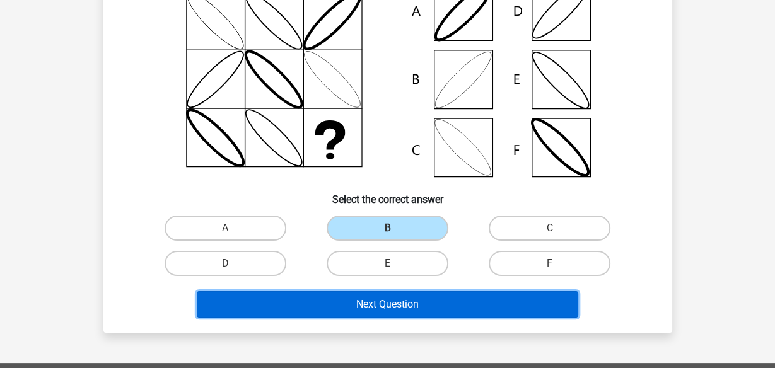
click at [430, 305] on button "Next Question" at bounding box center [387, 304] width 381 height 26
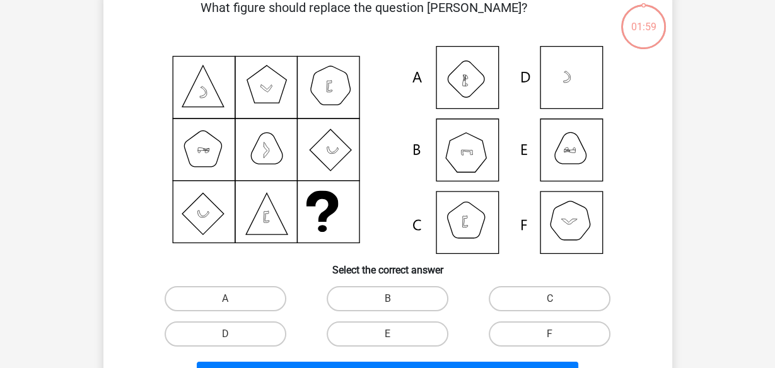
scroll to position [58, 0]
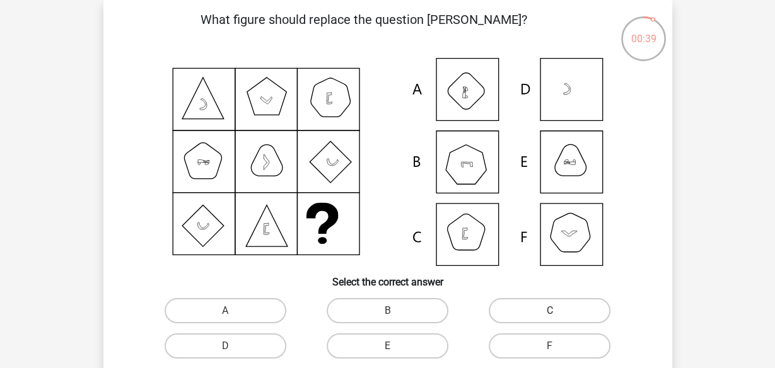
click at [543, 313] on label "C" at bounding box center [550, 310] width 122 height 25
click at [550, 313] on input "C" at bounding box center [554, 315] width 8 height 8
radio input "true"
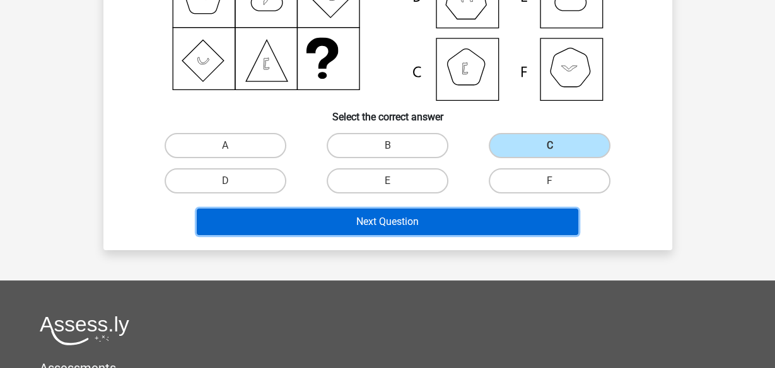
click at [486, 217] on button "Next Question" at bounding box center [387, 222] width 381 height 26
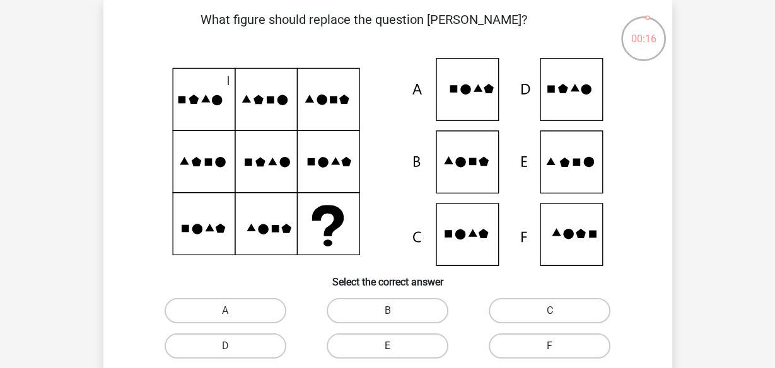
click at [427, 344] on label "E" at bounding box center [388, 346] width 122 height 25
click at [395, 346] on input "E" at bounding box center [391, 350] width 8 height 8
radio input "true"
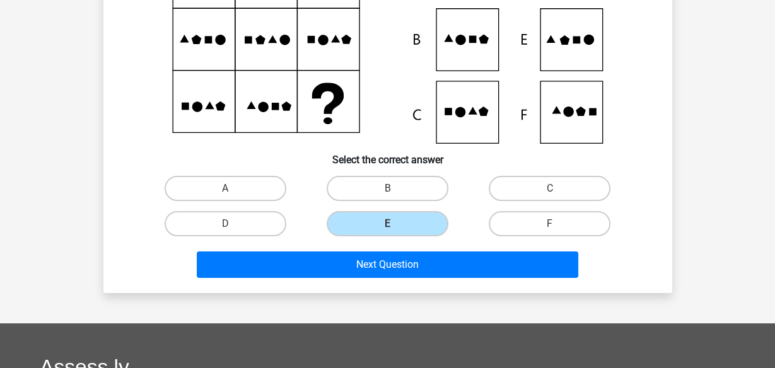
scroll to position [223, 0]
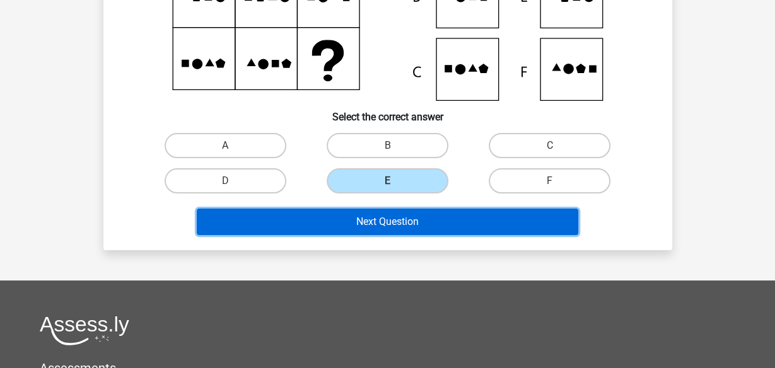
click at [465, 222] on button "Next Question" at bounding box center [387, 222] width 381 height 26
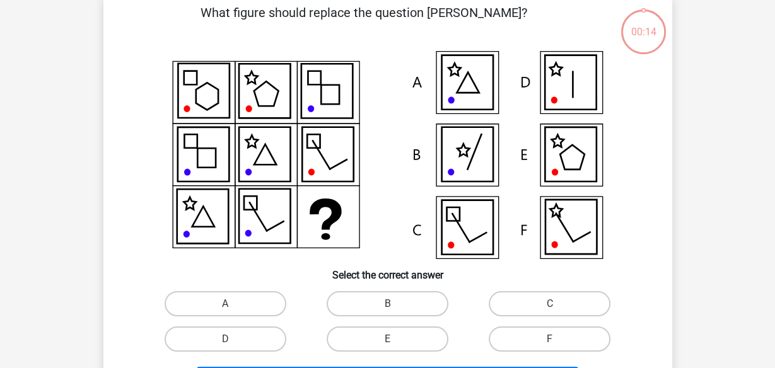
scroll to position [58, 0]
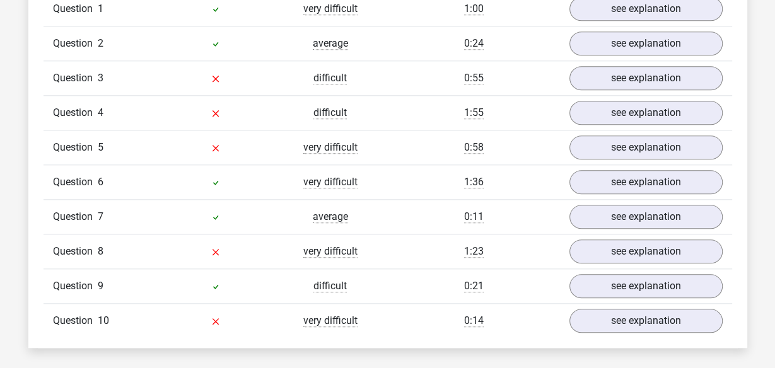
scroll to position [1158, 0]
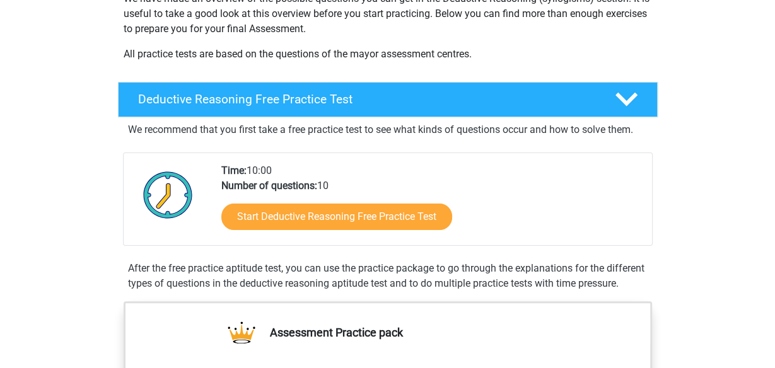
scroll to position [248, 0]
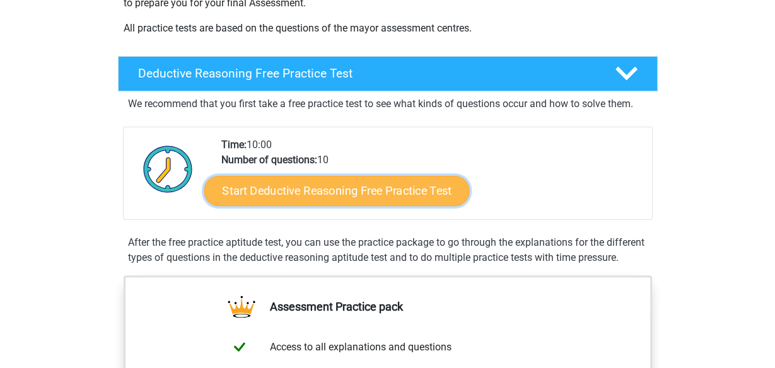
click at [438, 200] on link "Start Deductive Reasoning Free Practice Test" at bounding box center [336, 190] width 265 height 30
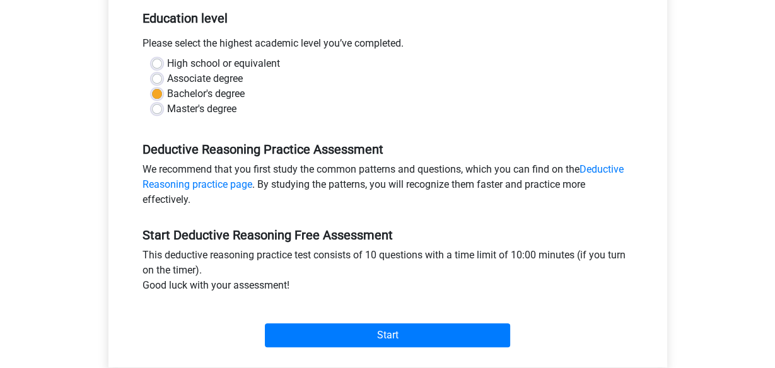
scroll to position [330, 0]
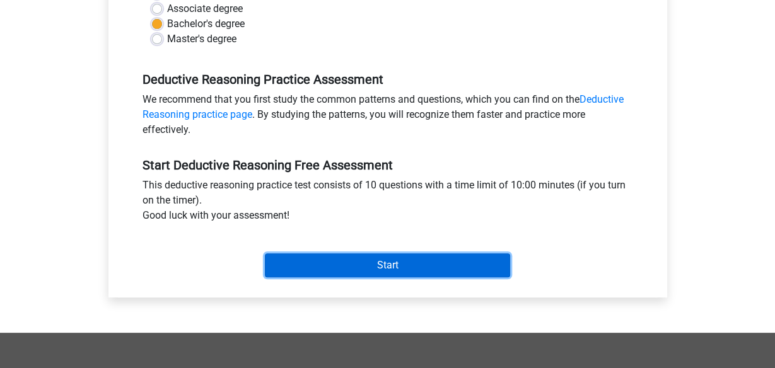
click at [434, 268] on input "Start" at bounding box center [387, 265] width 245 height 24
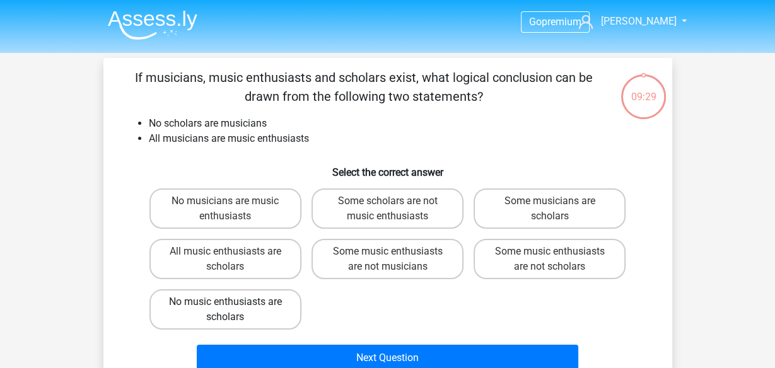
click at [280, 312] on label "No music enthusiasts are scholars" at bounding box center [225, 309] width 152 height 40
click at [233, 310] on input "No music enthusiasts are scholars" at bounding box center [229, 306] width 8 height 8
radio input "true"
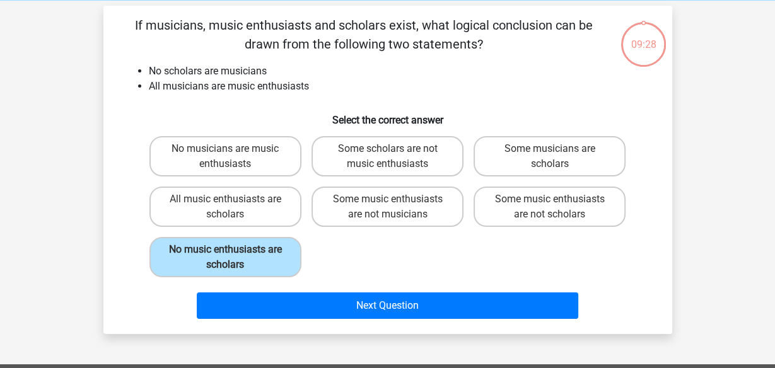
scroll to position [83, 0]
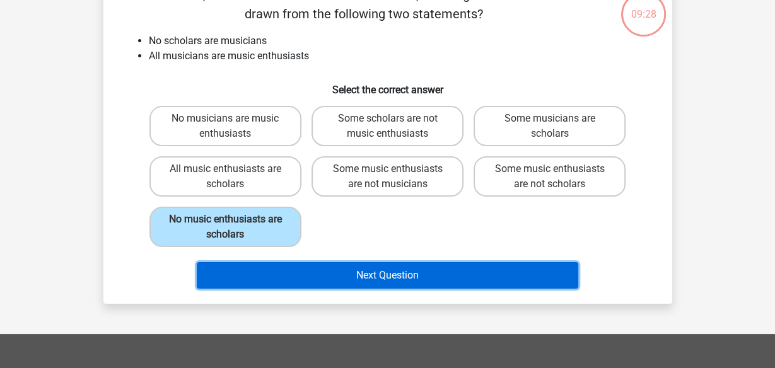
click at [371, 281] on button "Next Question" at bounding box center [387, 275] width 381 height 26
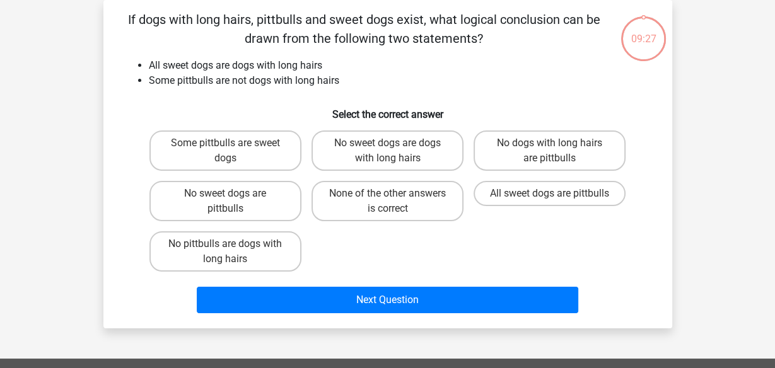
scroll to position [58, 0]
click at [257, 153] on label "Some pittbulls are sweet dogs" at bounding box center [225, 151] width 152 height 40
click at [233, 151] on input "Some pittbulls are sweet dogs" at bounding box center [229, 147] width 8 height 8
radio input "true"
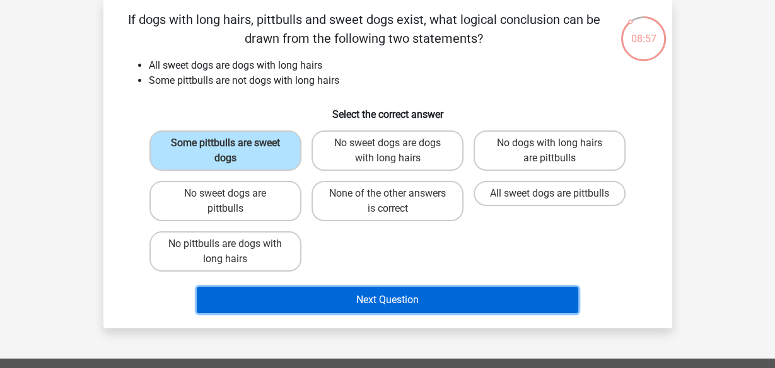
click at [422, 298] on button "Next Question" at bounding box center [387, 300] width 381 height 26
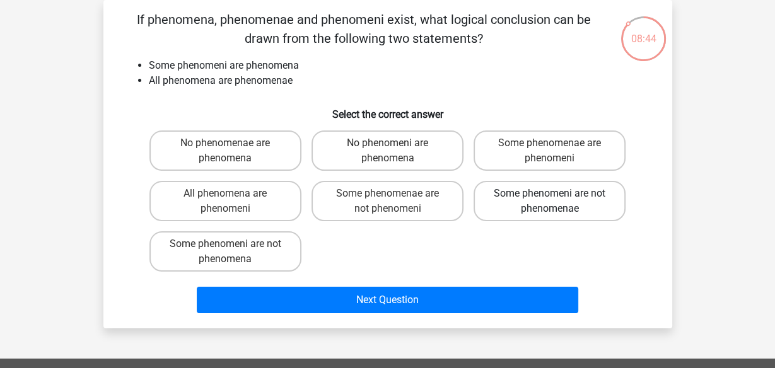
click at [554, 209] on label "Some phenomeni are not phenomenae" at bounding box center [549, 201] width 152 height 40
click at [554, 202] on input "Some phenomeni are not phenomenae" at bounding box center [554, 198] width 8 height 8
radio input "true"
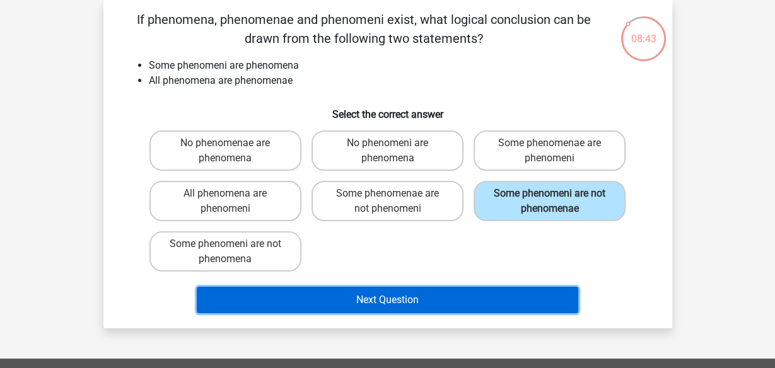
click at [431, 307] on button "Next Question" at bounding box center [387, 300] width 381 height 26
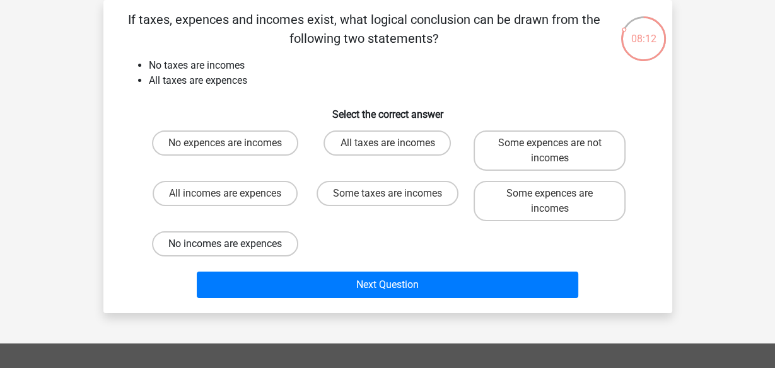
click at [287, 240] on label "No incomes are expences" at bounding box center [225, 243] width 146 height 25
click at [233, 244] on input "No incomes are expences" at bounding box center [229, 248] width 8 height 8
radio input "true"
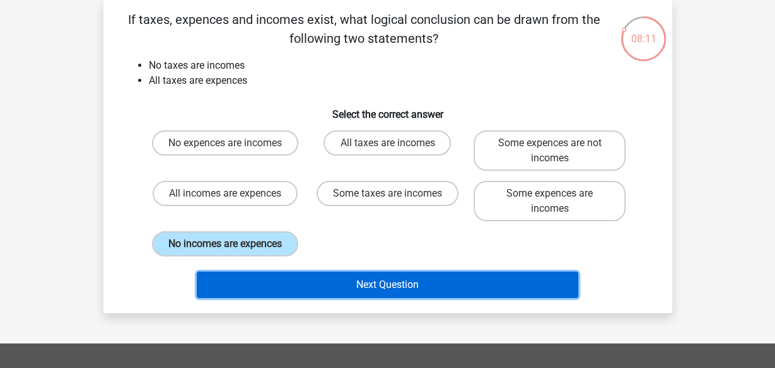
click at [352, 277] on button "Next Question" at bounding box center [387, 285] width 381 height 26
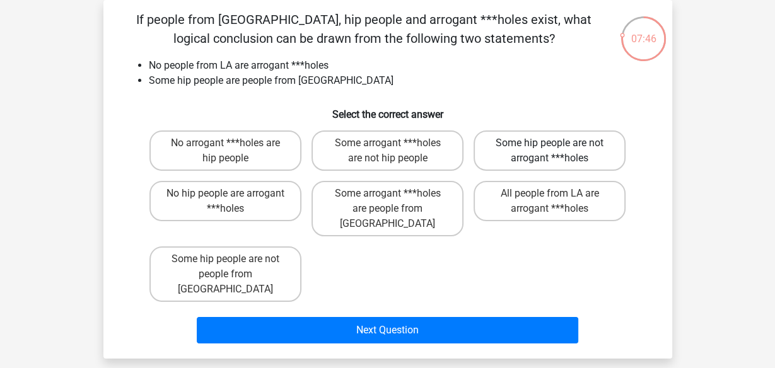
click at [542, 156] on label "Some hip people are not arrogant ***holes" at bounding box center [549, 151] width 152 height 40
click at [550, 151] on input "Some hip people are not arrogant ***holes" at bounding box center [554, 147] width 8 height 8
radio input "true"
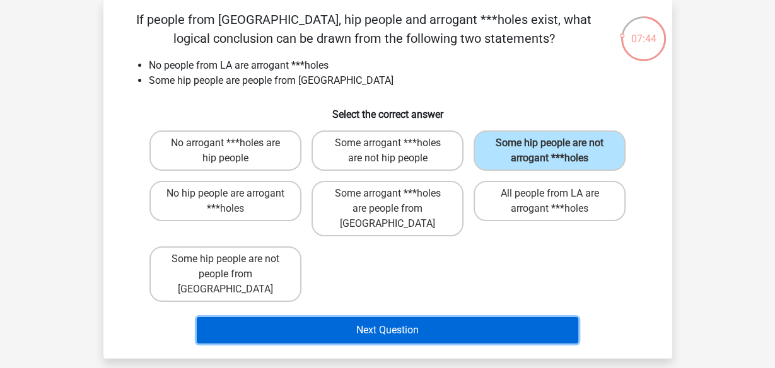
click at [437, 317] on button "Next Question" at bounding box center [387, 330] width 381 height 26
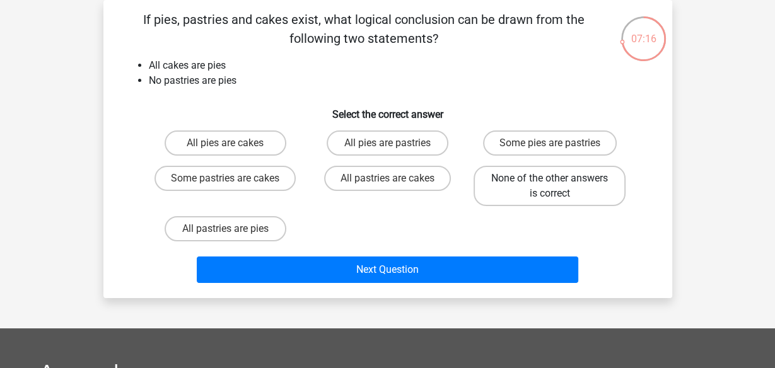
click at [593, 190] on label "None of the other answers is correct" at bounding box center [549, 186] width 152 height 40
click at [558, 187] on input "None of the other answers is correct" at bounding box center [554, 182] width 8 height 8
radio input "true"
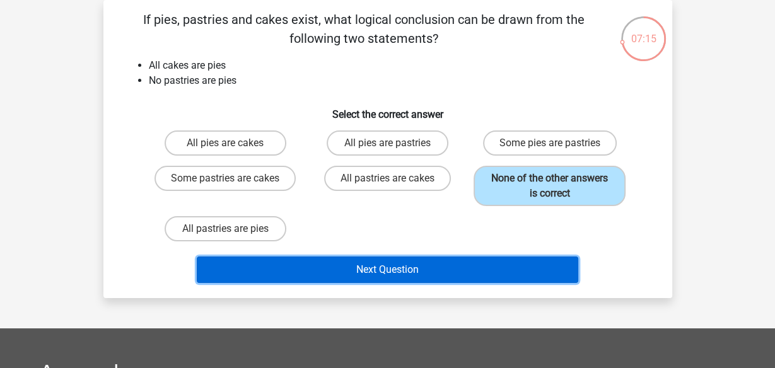
click at [499, 276] on button "Next Question" at bounding box center [387, 270] width 381 height 26
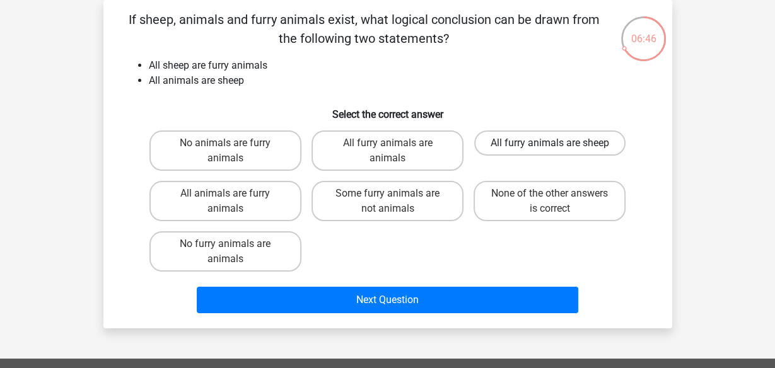
click at [518, 144] on label "All furry animals are sheep" at bounding box center [549, 143] width 151 height 25
click at [550, 144] on input "All furry animals are sheep" at bounding box center [554, 147] width 8 height 8
radio input "true"
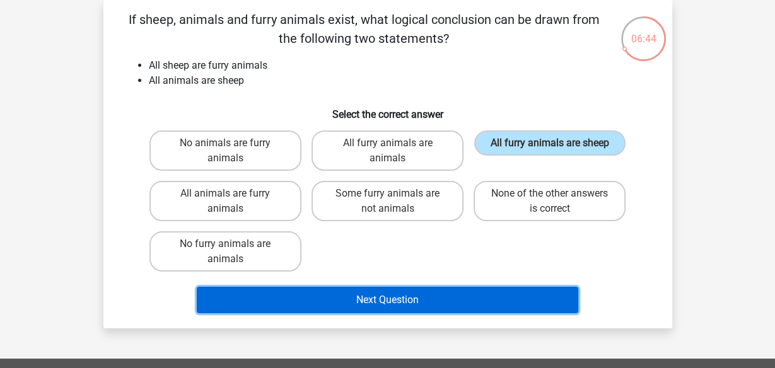
click at [437, 302] on button "Next Question" at bounding box center [387, 300] width 381 height 26
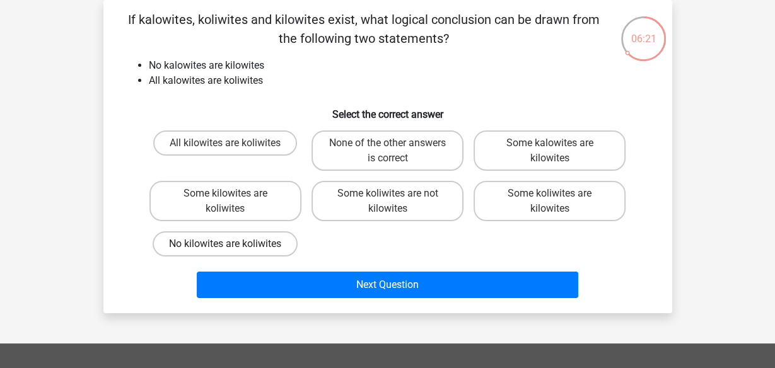
click at [282, 247] on label "No kilowites are koliwites" at bounding box center [225, 243] width 145 height 25
click at [233, 247] on input "No kilowites are koliwites" at bounding box center [229, 248] width 8 height 8
radio input "true"
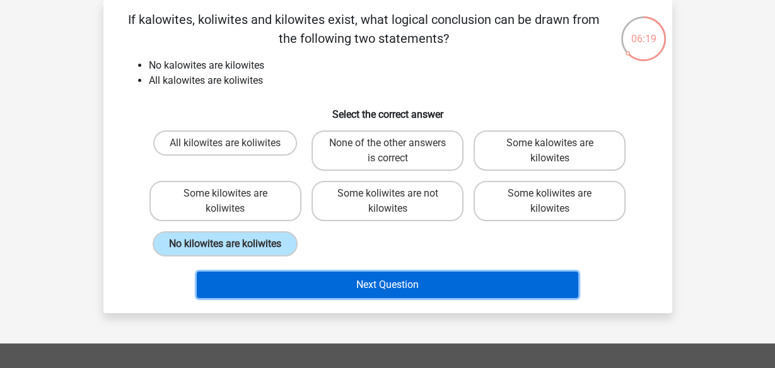
click at [351, 287] on button "Next Question" at bounding box center [387, 285] width 381 height 26
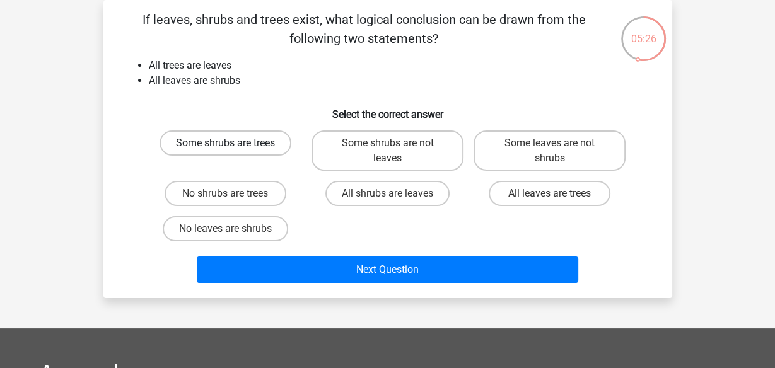
click at [269, 148] on label "Some shrubs are trees" at bounding box center [226, 143] width 132 height 25
click at [233, 148] on input "Some shrubs are trees" at bounding box center [229, 147] width 8 height 8
radio input "true"
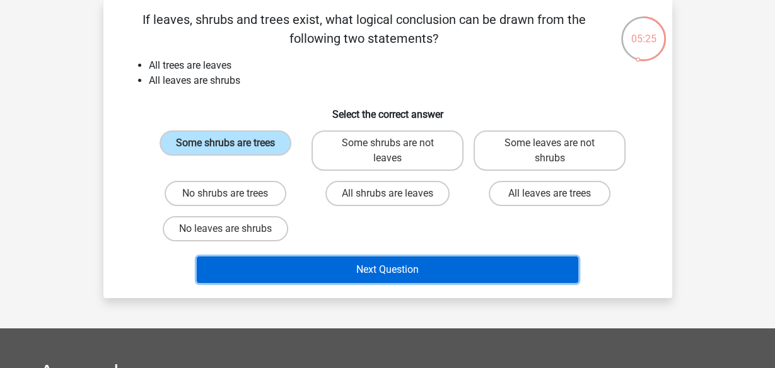
click at [334, 267] on button "Next Question" at bounding box center [387, 270] width 381 height 26
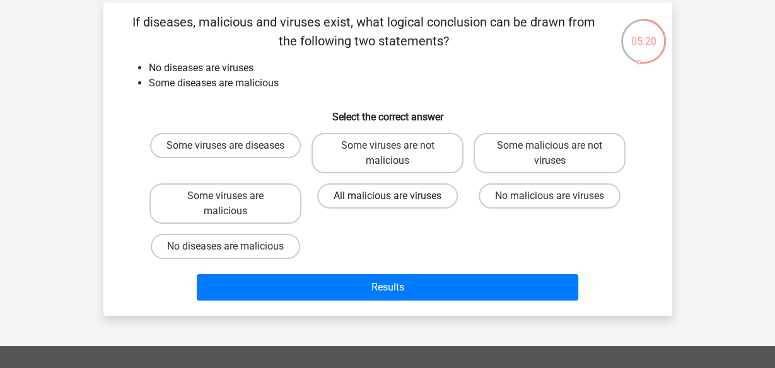
scroll to position [83, 0]
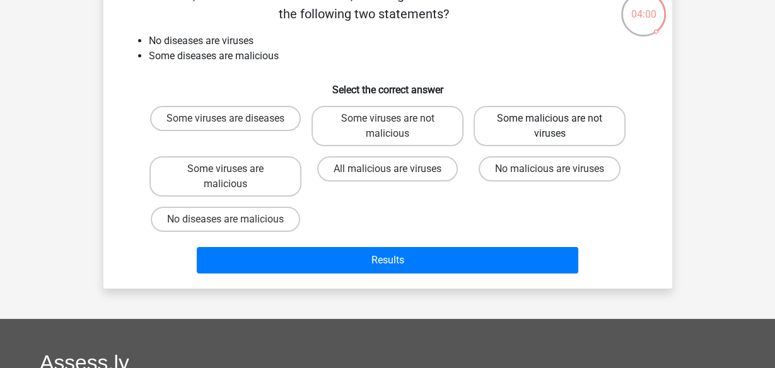
click at [542, 136] on label "Some malicious are not viruses" at bounding box center [549, 126] width 152 height 40
click at [550, 127] on input "Some malicious are not viruses" at bounding box center [554, 123] width 8 height 8
radio input "true"
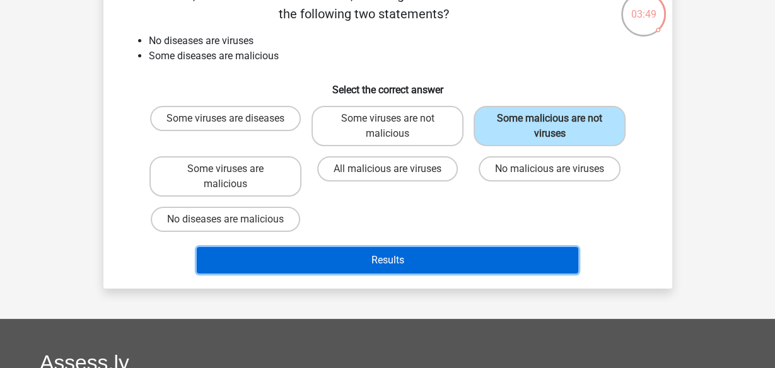
click at [506, 268] on button "Results" at bounding box center [387, 260] width 381 height 26
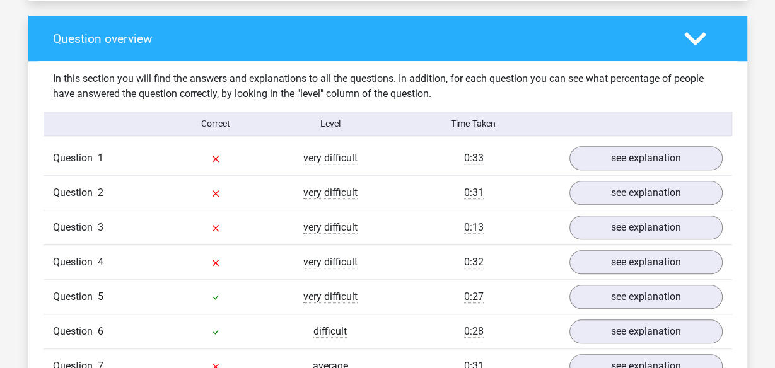
scroll to position [910, 0]
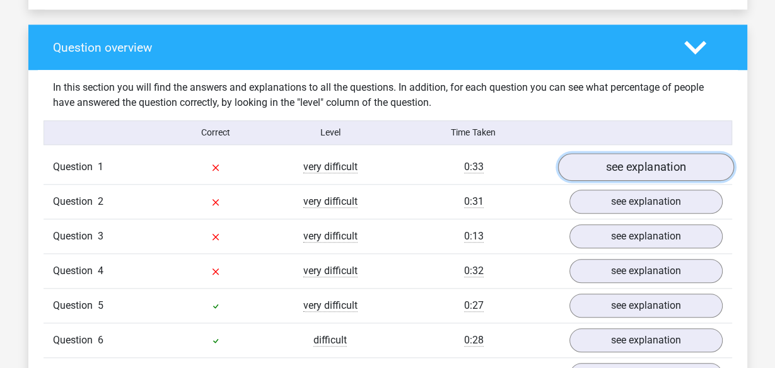
click at [650, 170] on link "see explanation" at bounding box center [645, 167] width 176 height 28
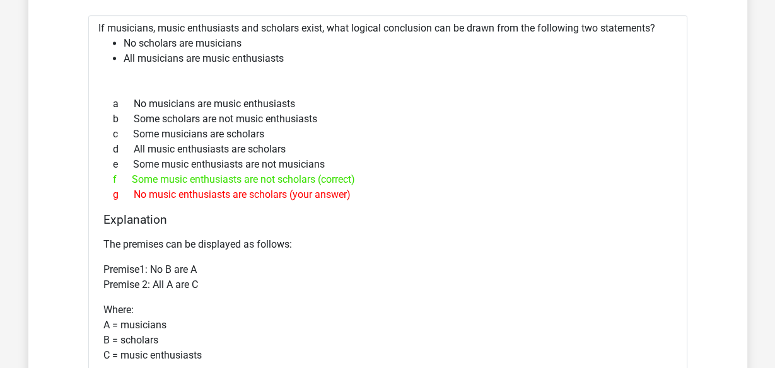
scroll to position [1075, 0]
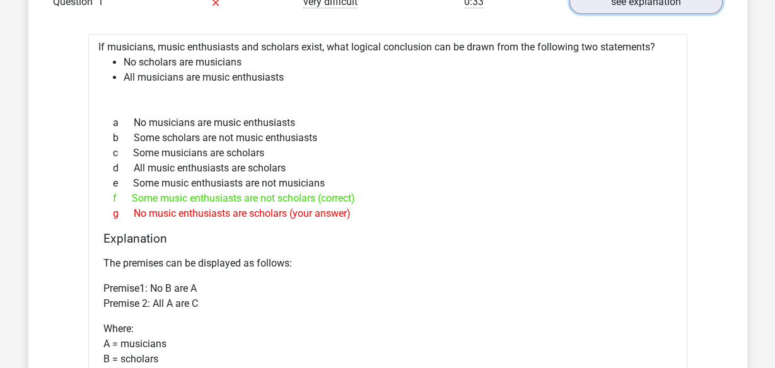
click at [569, 0] on link "see explanation" at bounding box center [645, 2] width 153 height 24
